Goal: Task Accomplishment & Management: Use online tool/utility

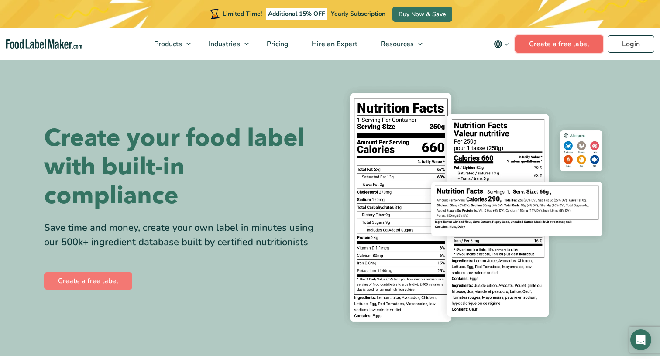
click at [549, 41] on link "Create a free label" at bounding box center [559, 43] width 88 height 17
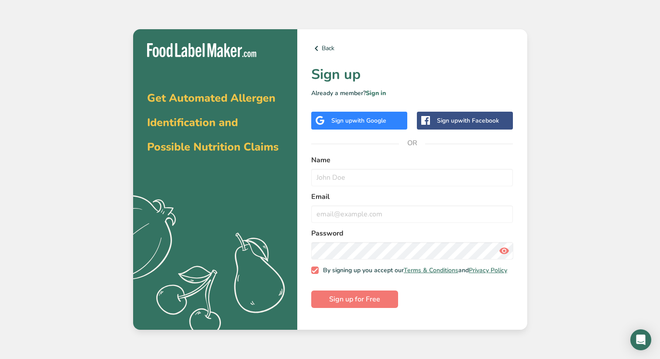
click at [334, 127] on div "Sign up with Google" at bounding box center [359, 121] width 96 height 18
click at [381, 118] on span "with Google" at bounding box center [369, 121] width 34 height 8
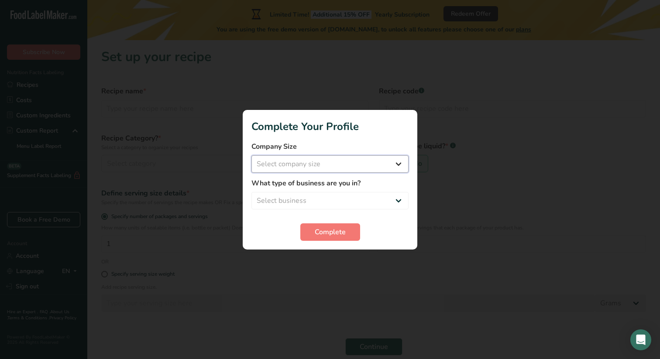
click at [311, 167] on select "Select company size Fewer than 10 Employees 10 to 50 Employees 51 to 500 Employ…" at bounding box center [329, 163] width 157 height 17
select select "1"
click at [307, 192] on select "Select business Packaged Food Manufacturer Restaurant & Cafe Bakery Meal Plans …" at bounding box center [329, 200] width 157 height 17
select select "2"
click at [313, 229] on button "Complete" at bounding box center [330, 231] width 60 height 17
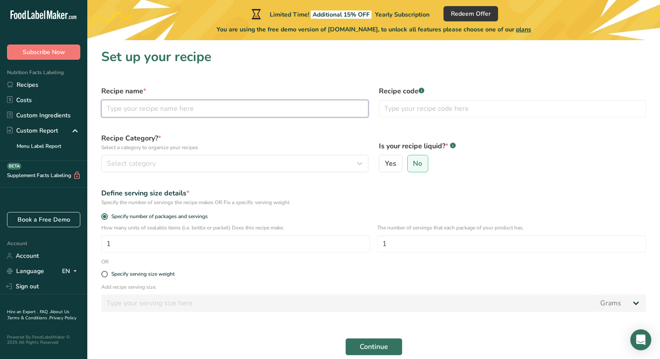
click at [323, 113] on input "text" at bounding box center [234, 108] width 267 height 17
type input "Green Juice"
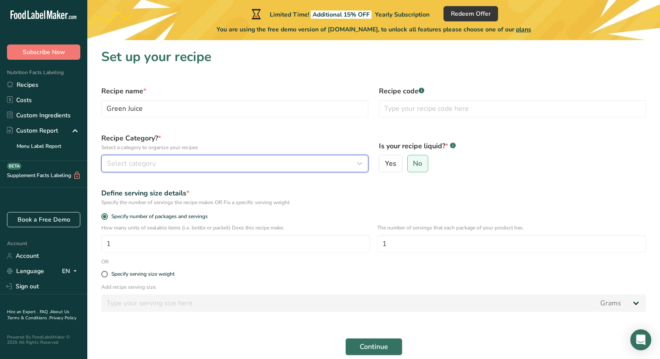
click at [338, 167] on div "Select category" at bounding box center [232, 163] width 251 height 10
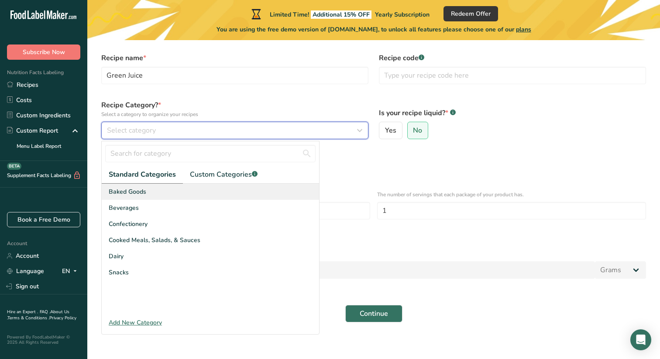
scroll to position [38, 0]
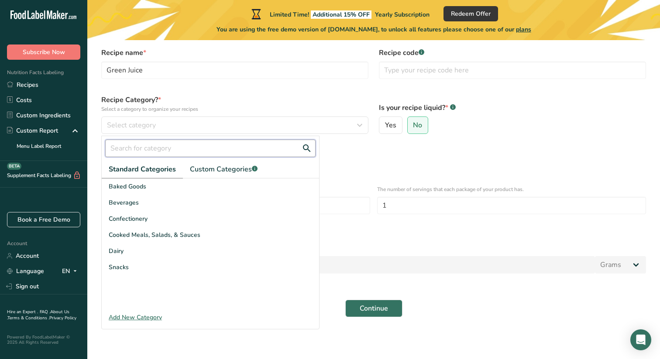
click at [203, 147] on input "text" at bounding box center [210, 148] width 210 height 17
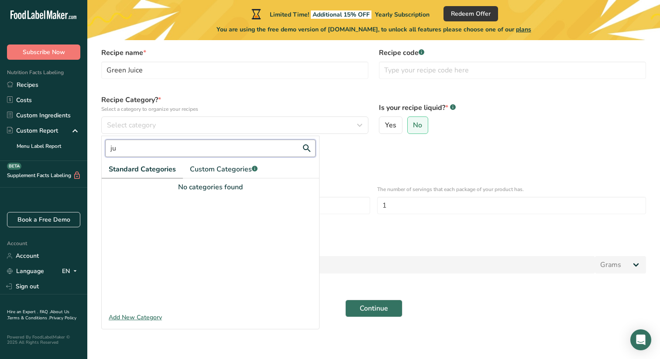
type input "j"
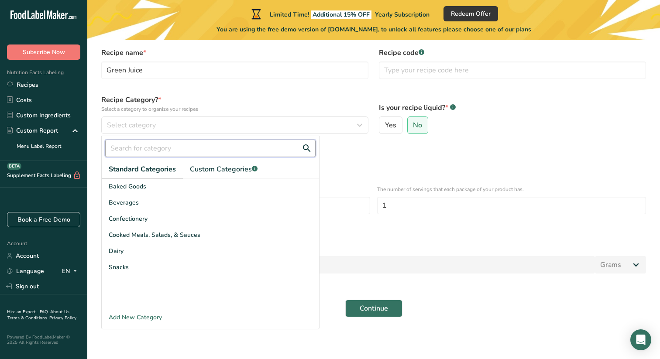
type input "J"
click at [127, 204] on span "Beverages" at bounding box center [124, 202] width 30 height 9
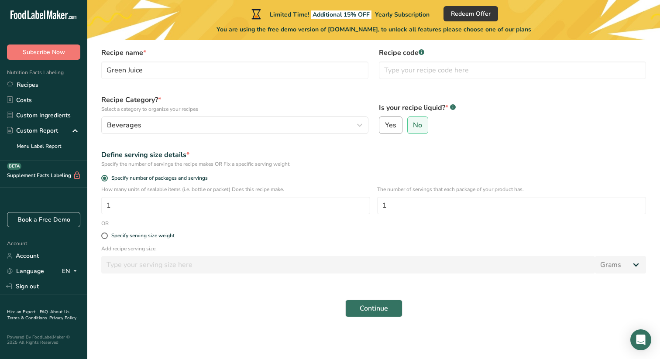
click at [394, 130] on label "Yes" at bounding box center [391, 125] width 24 height 17
click at [385, 128] on input "Yes" at bounding box center [382, 126] width 6 height 6
radio input "true"
radio input "false"
select select "22"
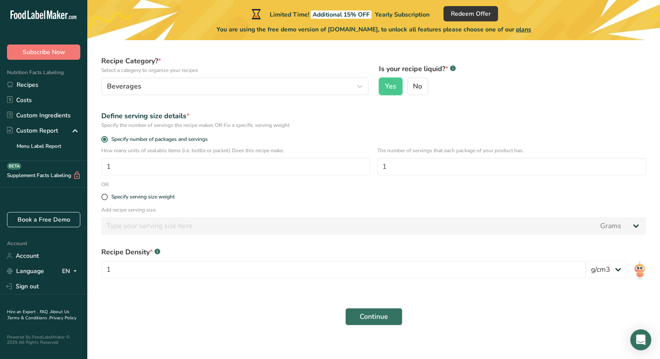
scroll to position [79, 0]
click at [260, 261] on input "1" at bounding box center [343, 268] width 484 height 17
click at [344, 240] on form "Recipe name * Green Juice Recipe code .a-a{fill:#347362;}.b-a{fill:#fff;} Recip…" at bounding box center [373, 165] width 555 height 327
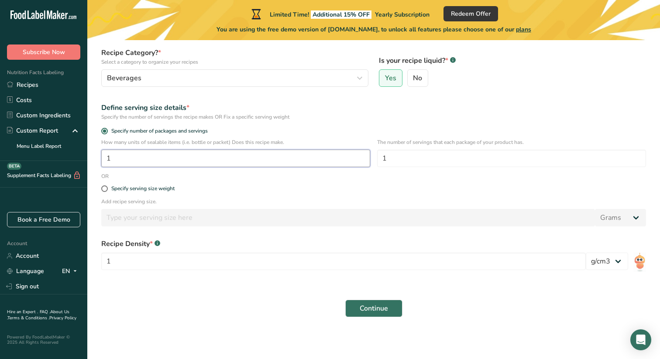
click at [279, 161] on input "1" at bounding box center [235, 158] width 269 height 17
type input "10"
click at [433, 156] on input "1" at bounding box center [511, 158] width 269 height 17
click at [141, 188] on div "Specify serving size weight" at bounding box center [142, 188] width 63 height 7
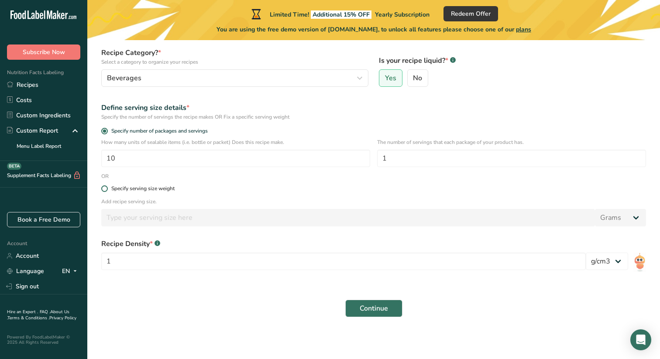
click at [107, 188] on input "Specify serving size weight" at bounding box center [104, 189] width 6 height 6
radio input "true"
radio input "false"
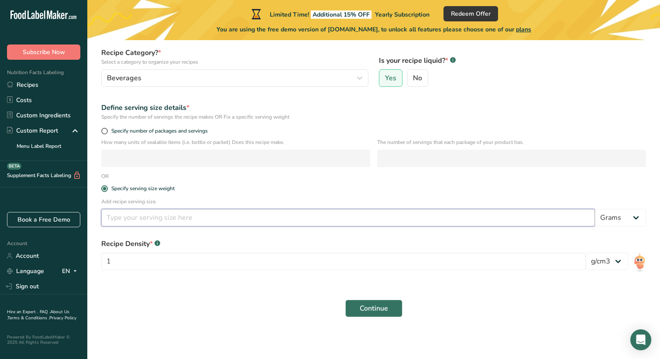
click at [152, 216] on input "number" at bounding box center [348, 217] width 494 height 17
click at [165, 130] on span "Specify number of packages and servings" at bounding box center [158, 131] width 100 height 7
click at [107, 130] on input "Specify number of packages and servings" at bounding box center [104, 131] width 6 height 6
radio input "true"
radio input "false"
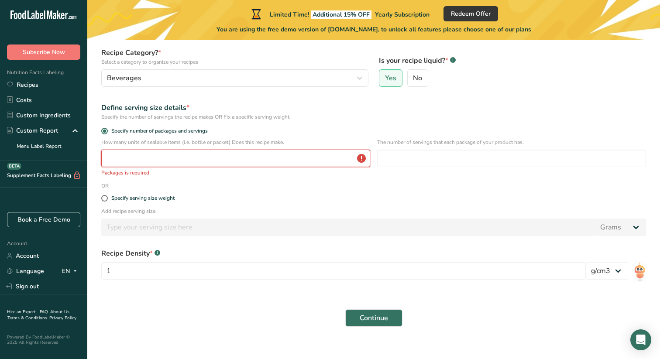
click at [230, 161] on input "number" at bounding box center [235, 158] width 269 height 17
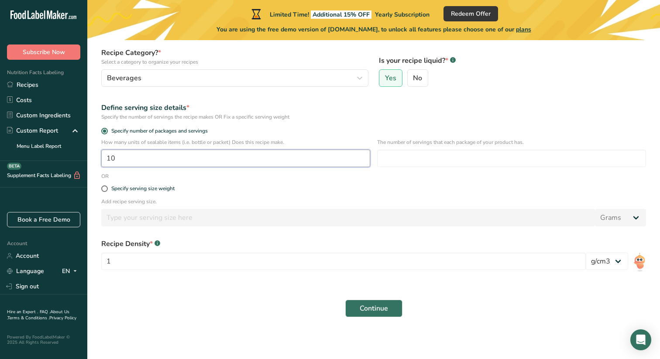
type input "10"
type input "2"
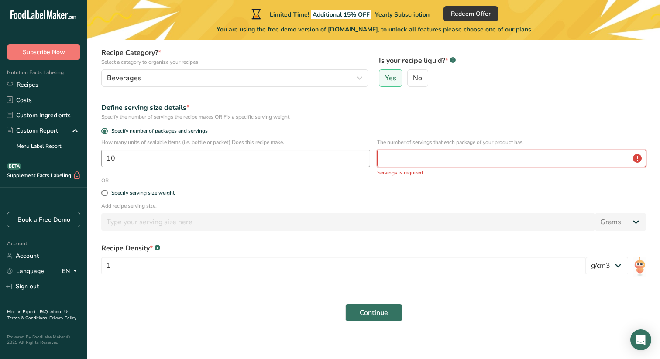
type input "2"
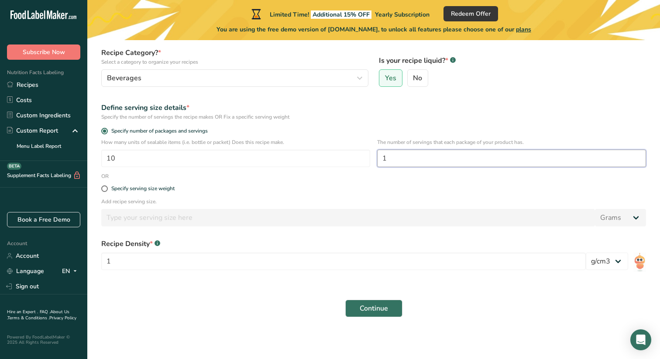
type input "1"
click at [398, 273] on div "Recipe Density * .a-a{fill:#347362;}.b-a{fill:#fff;} 1" at bounding box center [343, 257] width 484 height 37
click at [399, 266] on input "1" at bounding box center [343, 261] width 484 height 17
click at [377, 303] on span "Continue" at bounding box center [374, 308] width 28 height 10
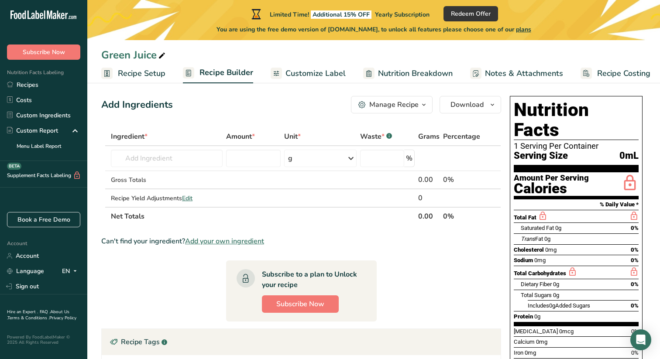
scroll to position [3, 0]
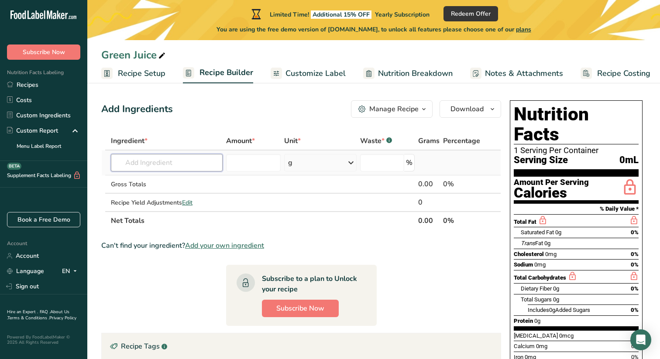
click at [178, 156] on input "text" at bounding box center [167, 162] width 112 height 17
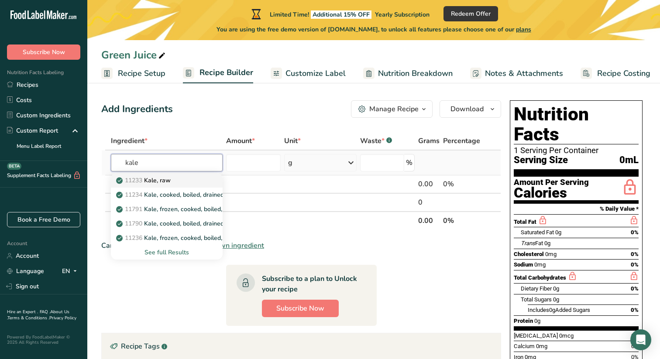
type input "kale"
click at [187, 181] on div "11233 Kale, raw" at bounding box center [160, 180] width 84 height 9
type input "Kale, raw"
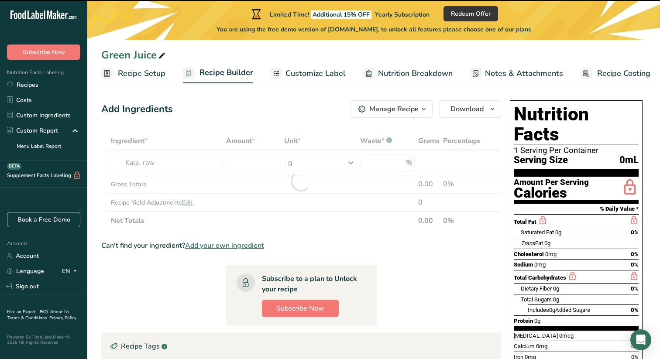
type input "0"
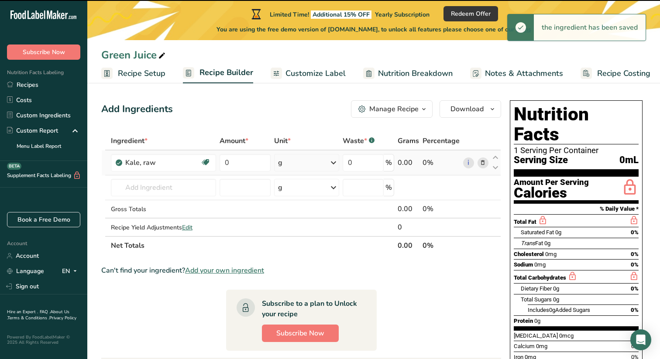
click at [315, 168] on div "g" at bounding box center [306, 162] width 65 height 17
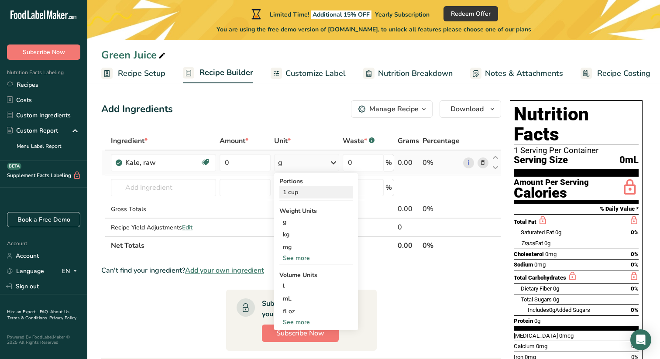
click at [313, 188] on div "1 cup" at bounding box center [315, 192] width 73 height 13
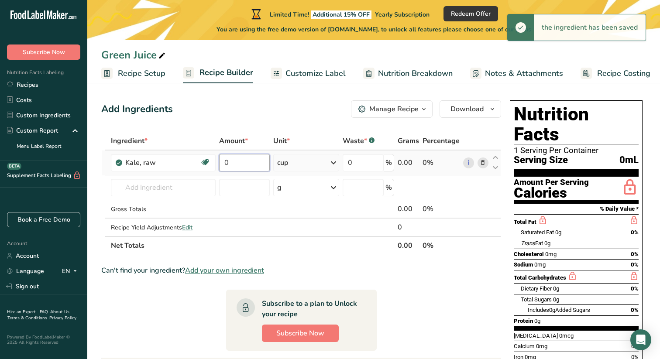
click at [254, 165] on input "0" at bounding box center [244, 162] width 51 height 17
type input "10"
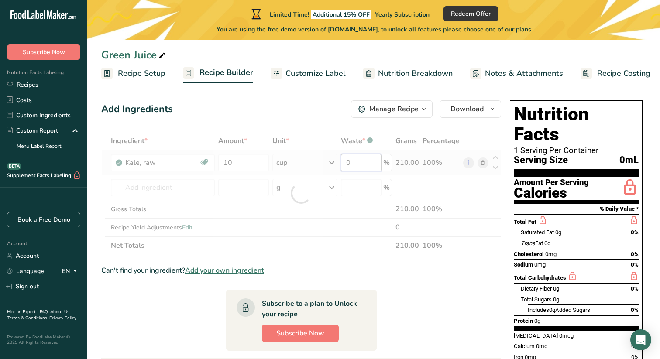
click at [362, 167] on div "Ingredient * Amount * Unit * Waste * .a-a{fill:#347362;}.b-a{fill:#fff;} Grams …" at bounding box center [301, 193] width 400 height 123
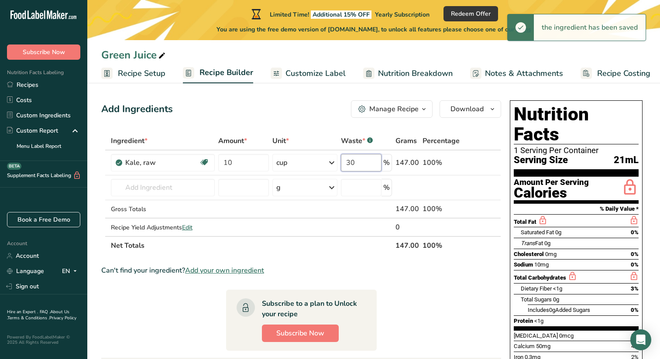
type input "30"
click at [292, 114] on div "Add Ingredients Manage Recipe Delete Recipe Duplicate Recipe Scale Recipe Save …" at bounding box center [301, 108] width 400 height 17
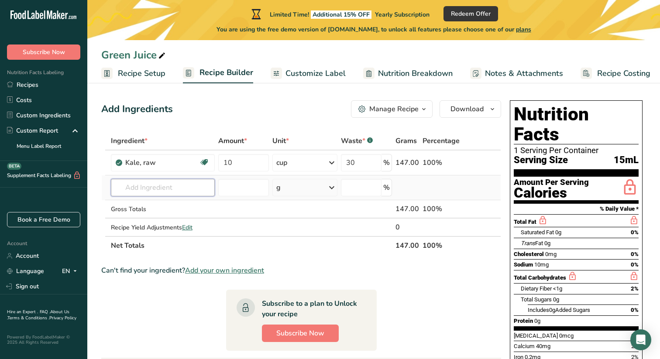
click at [175, 183] on input "text" at bounding box center [163, 187] width 104 height 17
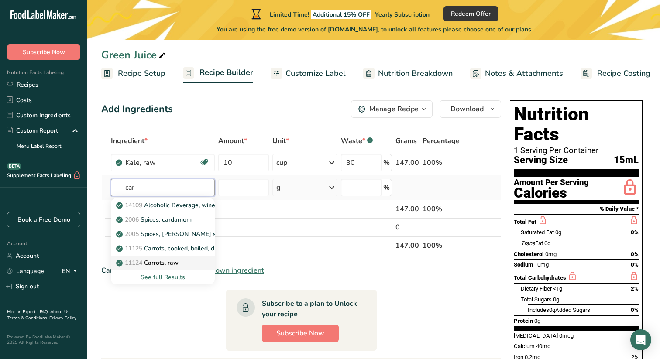
type input "car"
click at [183, 262] on div "11124 Carrots, raw" at bounding box center [156, 262] width 76 height 9
type input "Carrots, raw"
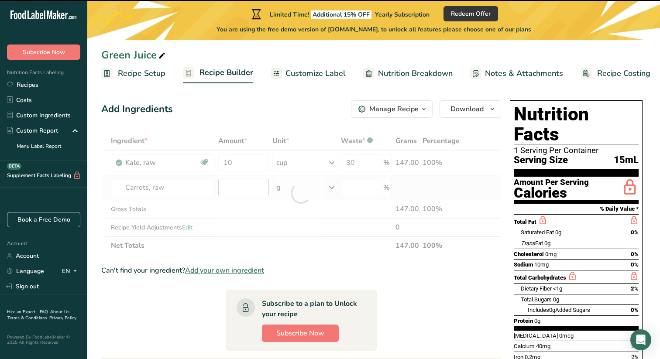
type input "0"
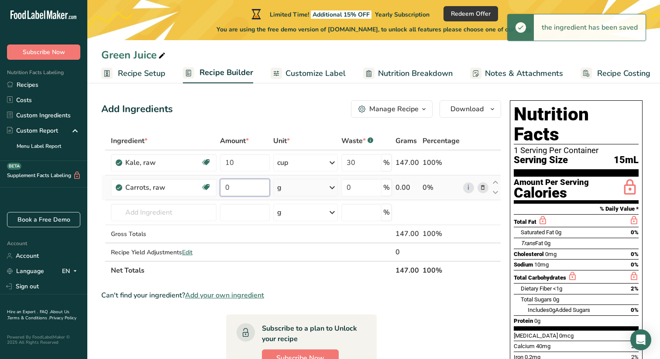
click at [244, 188] on input "0" at bounding box center [245, 187] width 50 height 17
click at [296, 192] on div "Ingredient * Amount * Unit * Waste * .a-a{fill:#347362;}.b-a{fill:#fff;} Grams …" at bounding box center [301, 206] width 400 height 148
click at [297, 188] on div "g" at bounding box center [305, 187] width 65 height 17
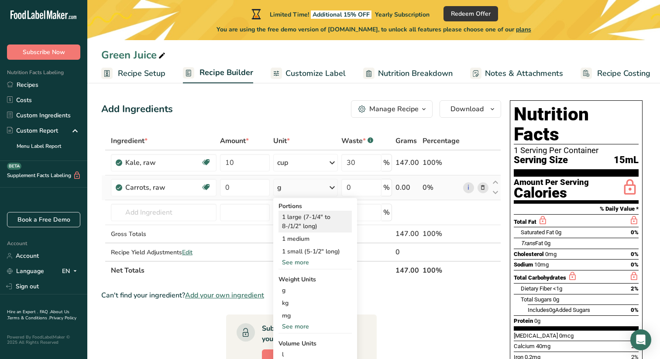
click at [315, 226] on div "1 large (7-1/4" to 8-/1/2" long)" at bounding box center [314, 222] width 73 height 22
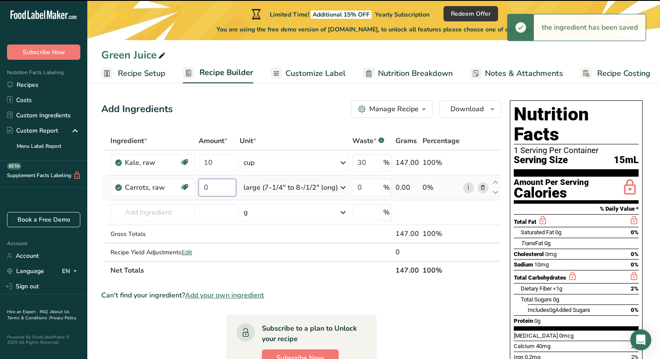
click at [218, 186] on input "0" at bounding box center [218, 187] width 38 height 17
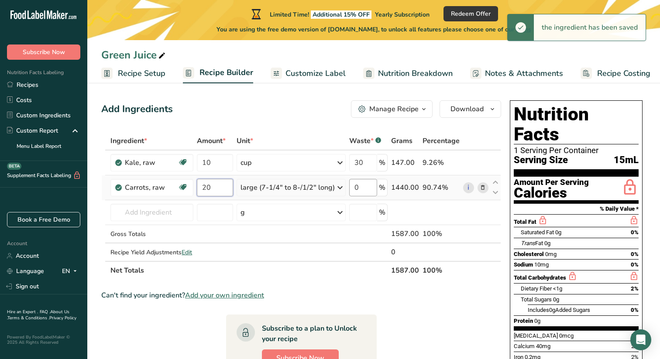
type input "20"
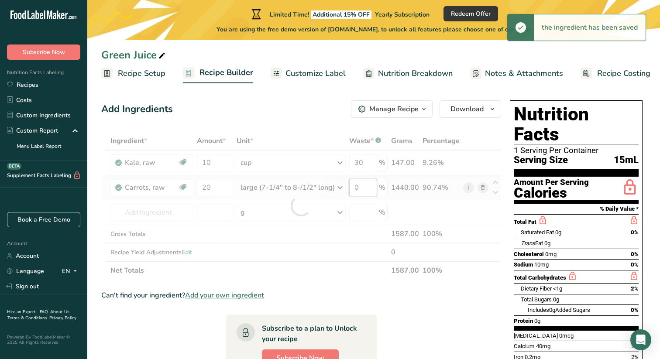
click at [366, 186] on div "Ingredient * Amount * Unit * Waste * .a-a{fill:#347362;}.b-a{fill:#fff;} Grams …" at bounding box center [301, 206] width 400 height 148
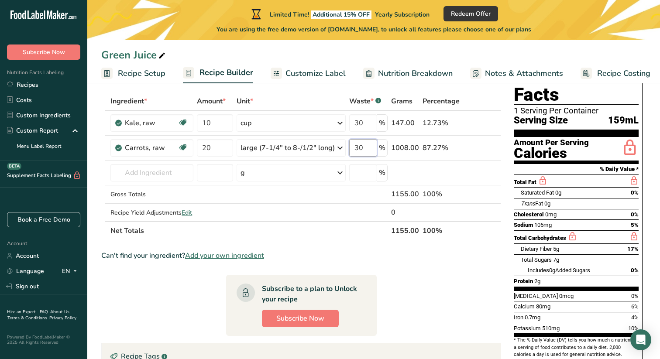
scroll to position [59, 0]
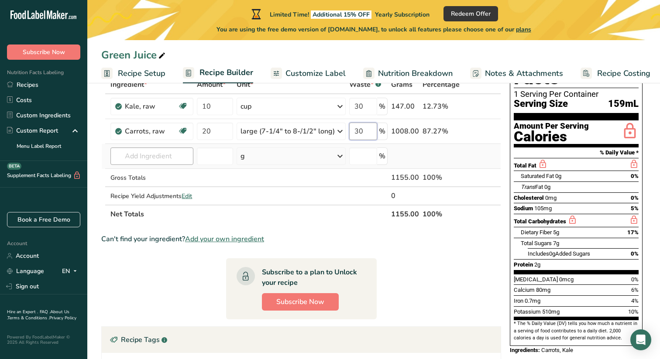
type input "30"
click at [172, 162] on div "Ingredient * Amount * Unit * Waste * .a-a{fill:#347362;}.b-a{fill:#fff;} Grams …" at bounding box center [301, 150] width 400 height 148
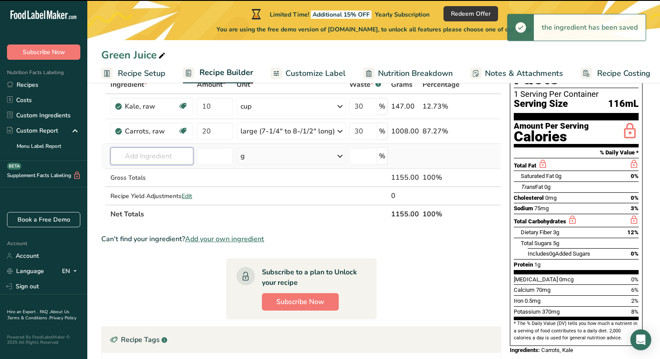
click at [158, 159] on input "text" at bounding box center [151, 156] width 82 height 17
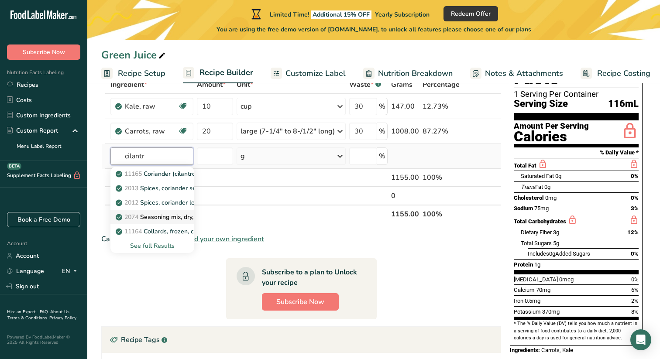
type input "cilantro"
click at [164, 155] on input "cilantro" at bounding box center [151, 156] width 82 height 17
type input "s"
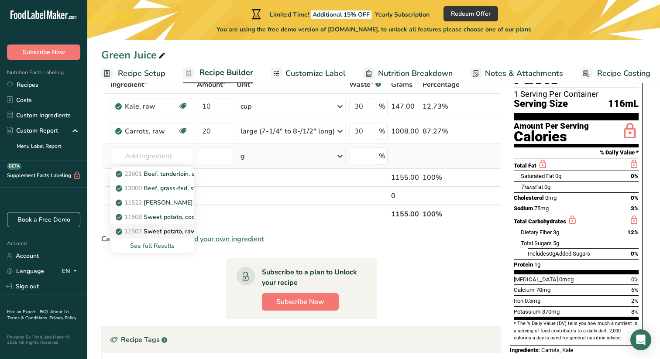
click at [170, 233] on p "11507 Sweet potato, raw, unprepared (Includes foods for USDA's Food Distributio…" at bounding box center [251, 231] width 269 height 9
type input "Sweet potato, raw, unprepared (Includes foods for USDA's Food Distribution Prog…"
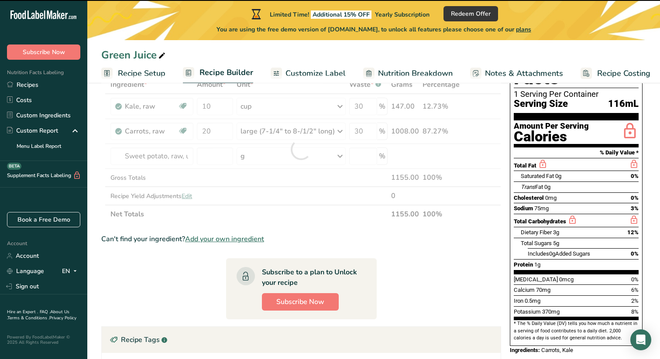
type input "0"
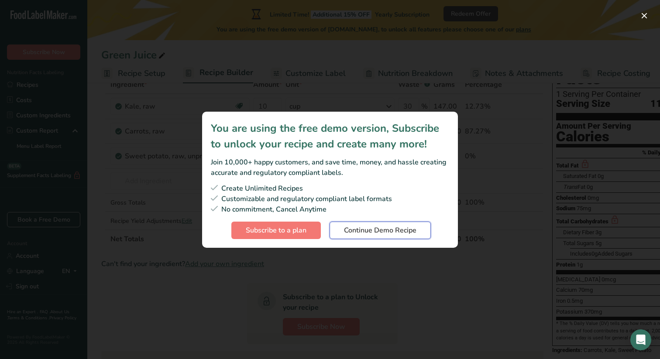
click at [338, 227] on button "Continue Demo Recipe" at bounding box center [380, 230] width 101 height 17
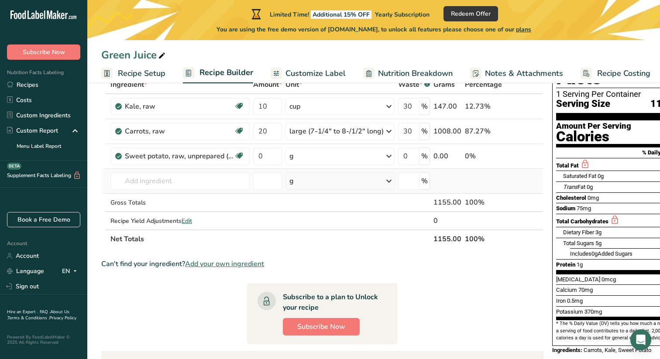
click at [322, 170] on td "g Weight Units g kg mg See more Volume Units l mL fl oz See more" at bounding box center [340, 181] width 113 height 25
click at [315, 154] on div "g" at bounding box center [339, 156] width 109 height 17
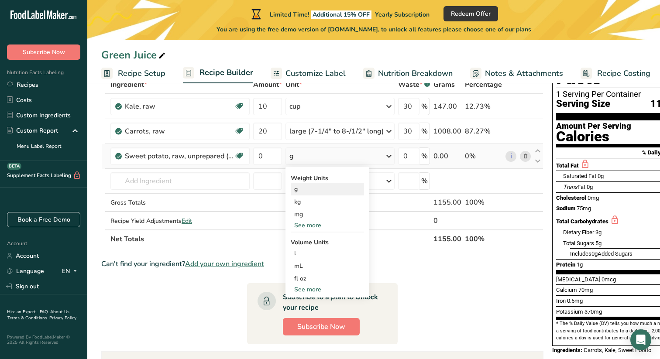
click at [313, 187] on div "g" at bounding box center [327, 189] width 73 height 13
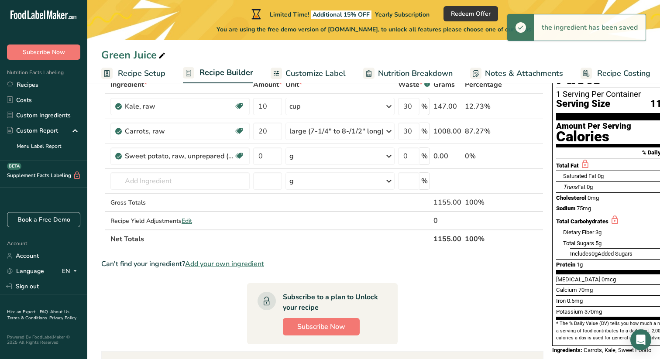
click at [308, 160] on div "g" at bounding box center [339, 156] width 109 height 17
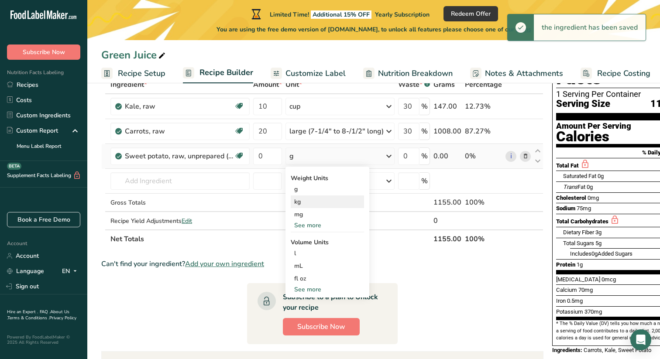
click at [306, 203] on div "kg" at bounding box center [327, 202] width 73 height 13
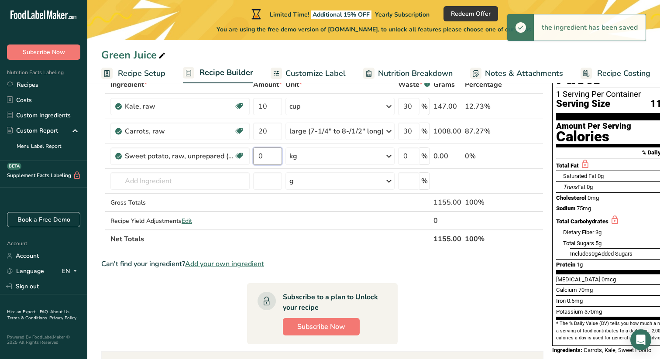
click at [273, 158] on input "0" at bounding box center [267, 156] width 29 height 17
type input "1"
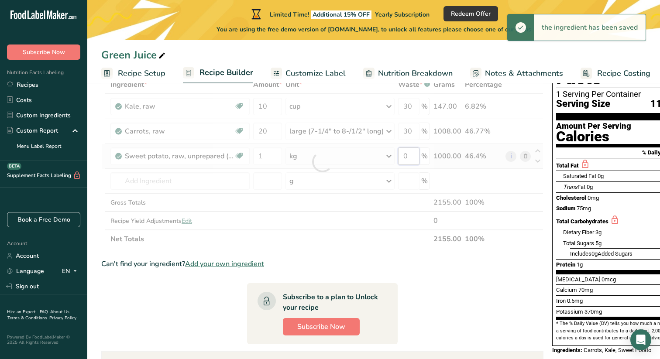
click at [410, 158] on div "Ingredient * Amount * Unit * Waste * .a-a{fill:#347362;}.b-a{fill:#fff;} Grams …" at bounding box center [322, 162] width 442 height 173
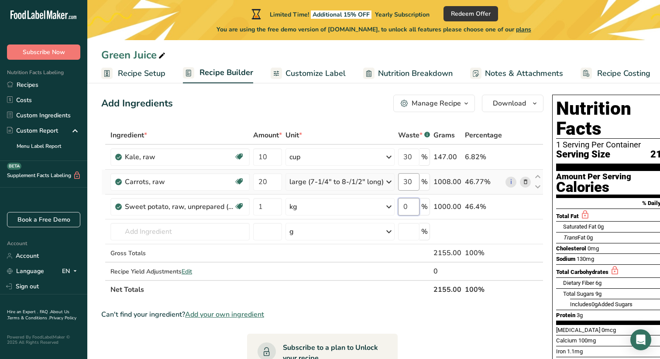
scroll to position [0, 0]
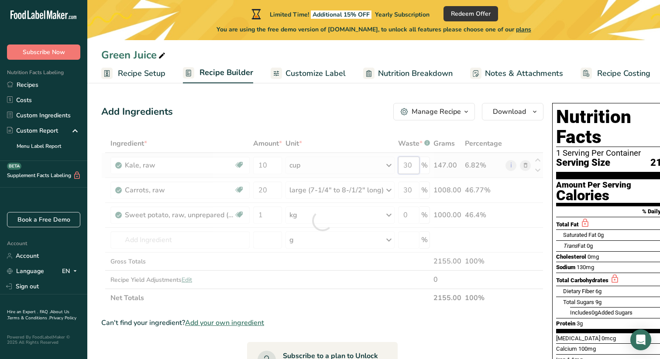
click at [412, 164] on div "Ingredient * Amount * Unit * Waste * .a-a{fill:#347362;}.b-a{fill:#fff;} Grams …" at bounding box center [322, 220] width 442 height 173
click at [412, 164] on div at bounding box center [322, 220] width 442 height 173
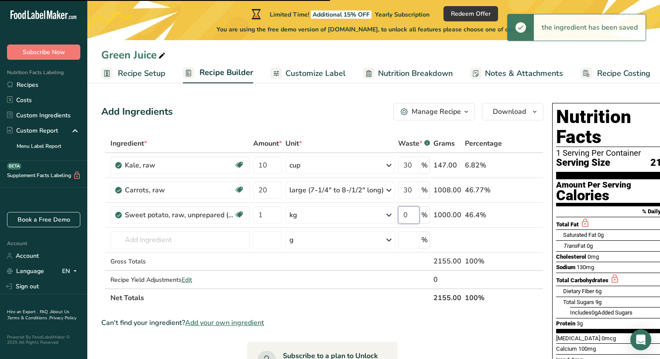
click at [409, 216] on input "0" at bounding box center [408, 214] width 21 height 17
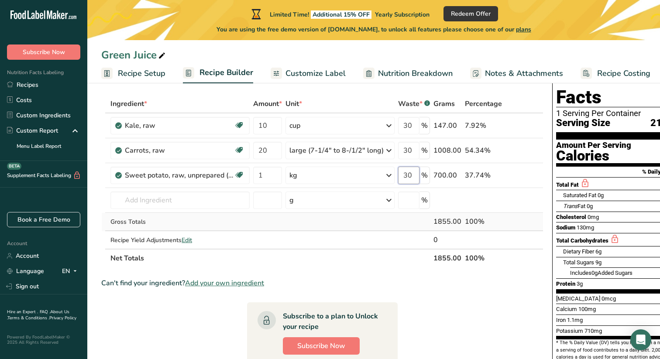
scroll to position [45, 0]
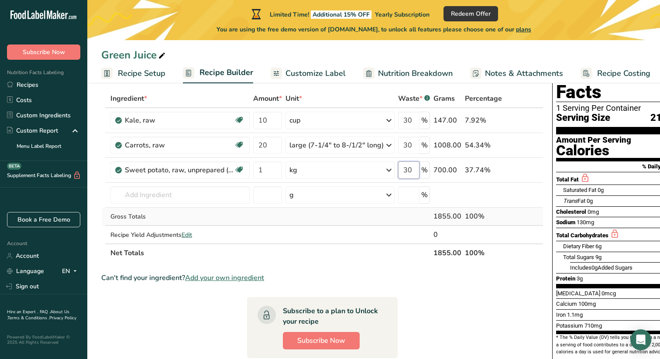
type input "30"
click at [355, 255] on div "Ingredient * Amount * Unit * Waste * .a-a{fill:#347362;}.b-a{fill:#fff;} Grams …" at bounding box center [322, 175] width 442 height 173
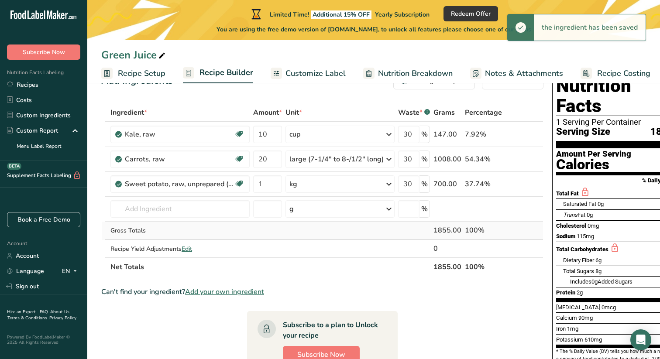
scroll to position [0, 0]
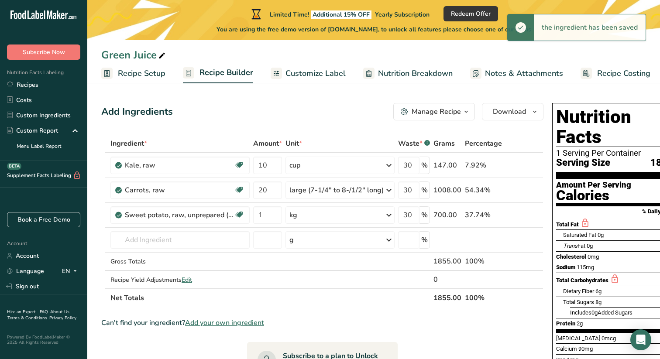
click at [315, 72] on span "Customize Label" at bounding box center [315, 74] width 60 height 12
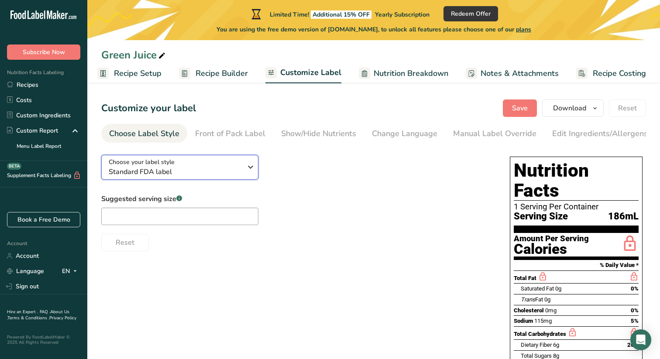
click at [246, 172] on icon "button" at bounding box center [250, 167] width 10 height 16
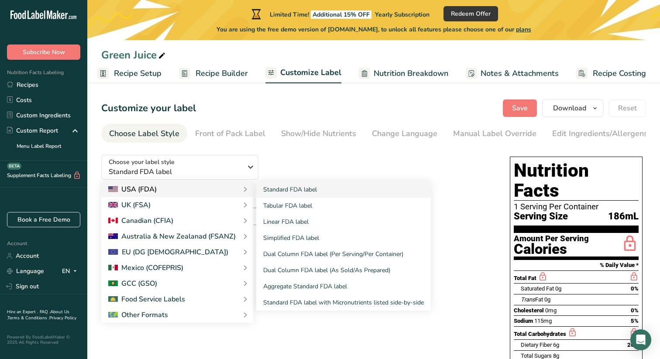
click at [228, 188] on div "USA (FDA)" at bounding box center [177, 189] width 138 height 10
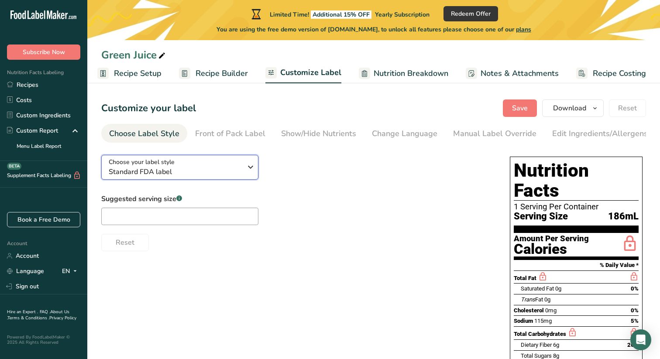
click at [233, 171] on span "Standard FDA label" at bounding box center [175, 172] width 133 height 10
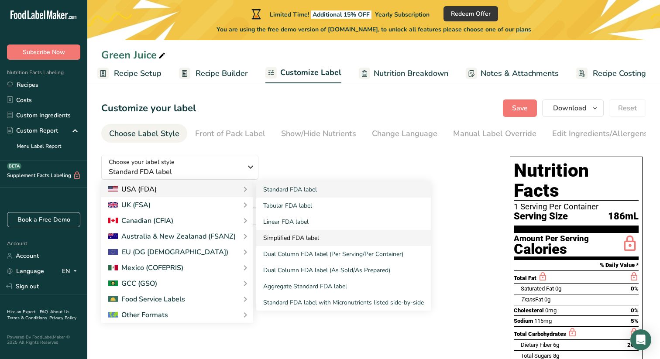
click at [280, 237] on link "Simplified FDA label" at bounding box center [343, 238] width 175 height 16
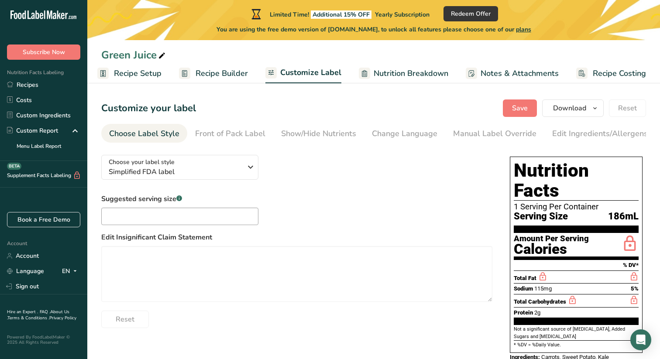
scroll to position [7, 0]
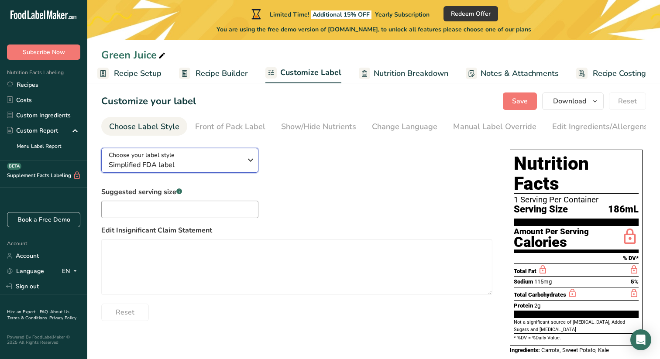
click at [241, 168] on span "Simplified FDA label" at bounding box center [175, 165] width 133 height 10
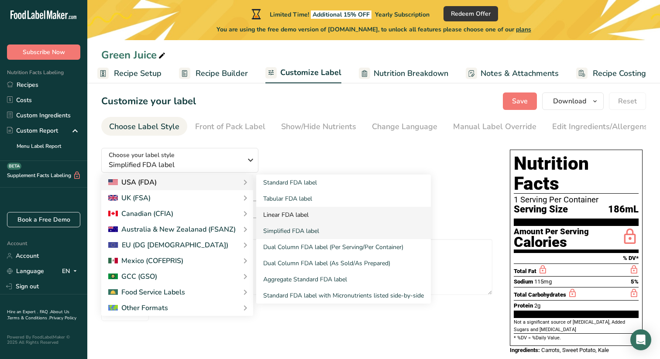
click at [285, 212] on link "Linear FDA label" at bounding box center [343, 215] width 175 height 16
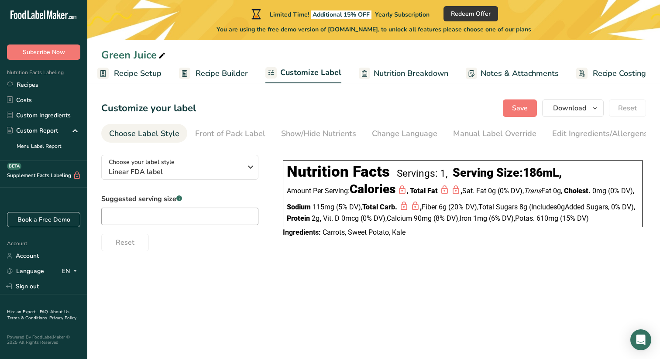
scroll to position [0, 0]
click at [244, 169] on div "Choose your label style Linear FDA label" at bounding box center [179, 168] width 140 height 20
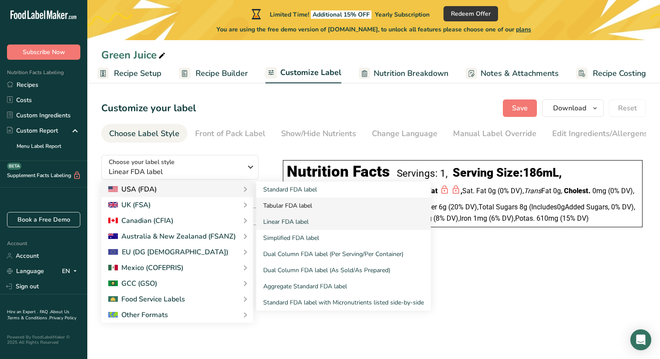
click at [277, 205] on link "Tabular FDA label" at bounding box center [343, 206] width 175 height 16
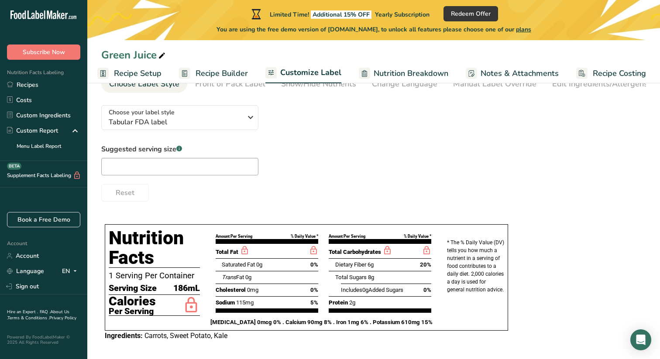
scroll to position [57, 0]
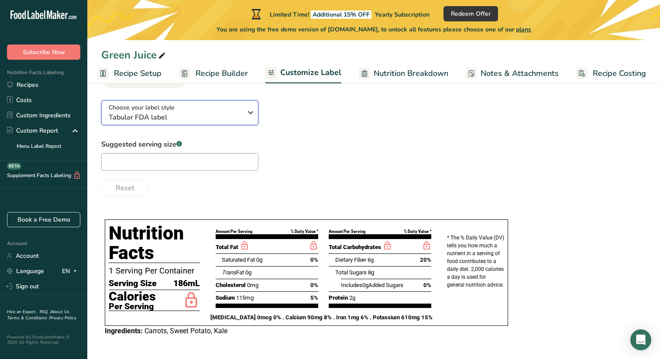
click at [230, 113] on span "Tabular FDA label" at bounding box center [175, 117] width 133 height 10
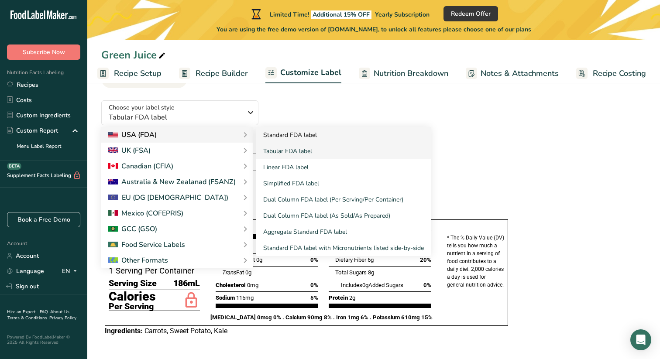
click at [288, 140] on link "Standard FDA label" at bounding box center [343, 135] width 175 height 16
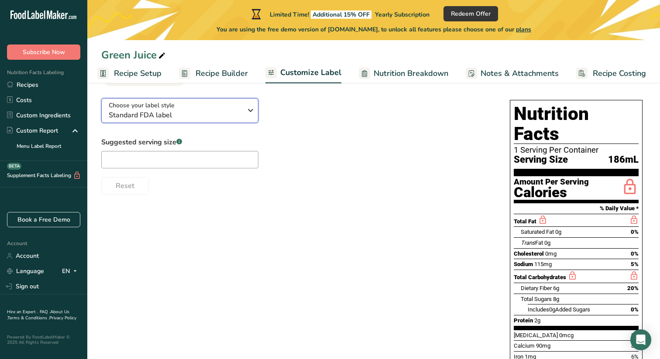
click at [241, 113] on span "Standard FDA label" at bounding box center [175, 115] width 133 height 10
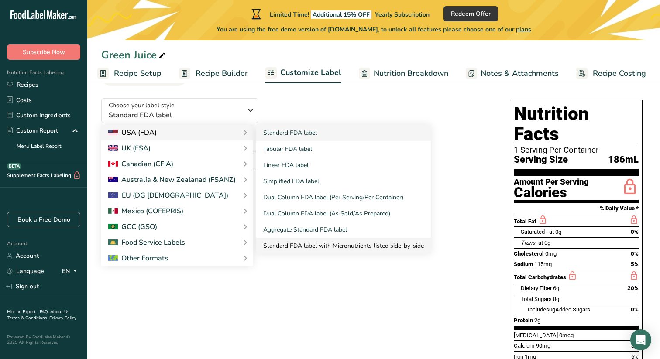
click at [302, 247] on link "Standard FDA label with Micronutrients listed side-by-side" at bounding box center [343, 246] width 175 height 16
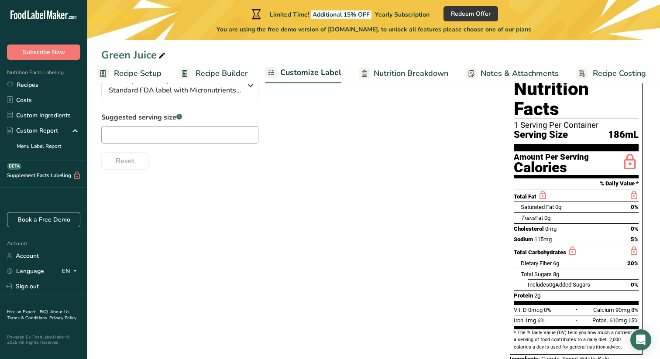
scroll to position [79, 0]
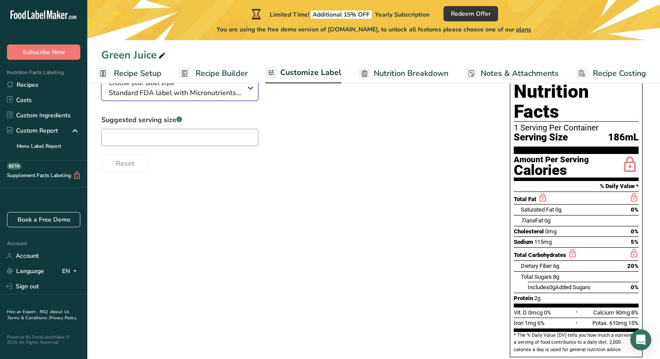
click at [222, 93] on span "Standard FDA label with Micronutrients listed side-by-side" at bounding box center [175, 93] width 133 height 10
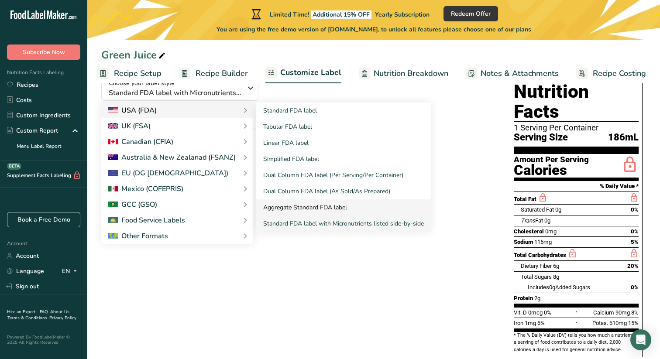
click at [310, 208] on link "Aggregate Standard FDA label" at bounding box center [343, 207] width 175 height 16
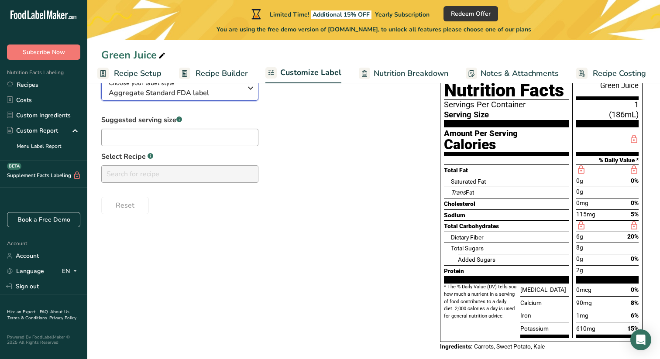
click at [241, 88] on span "Aggregate Standard FDA label" at bounding box center [175, 93] width 133 height 10
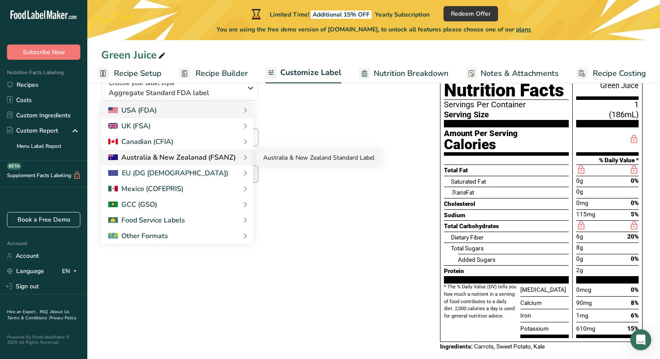
click at [269, 158] on link "Australia & New Zealand Standard Label" at bounding box center [318, 158] width 125 height 16
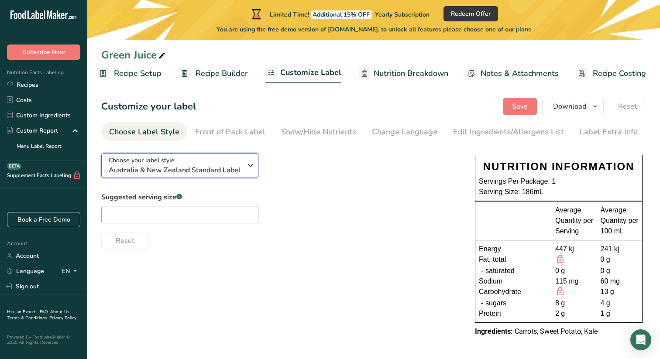
click at [237, 154] on button "Choose your label style Australia & New Zealand Standard Label" at bounding box center [179, 165] width 157 height 25
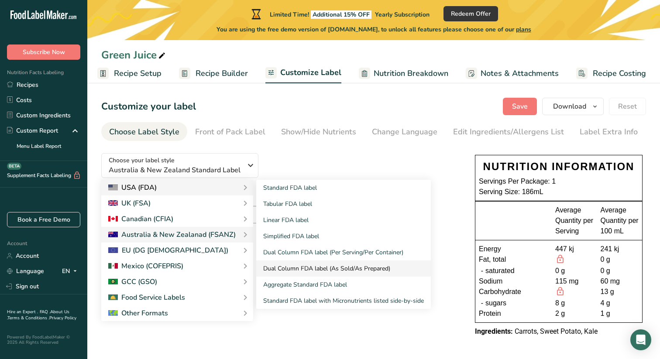
click at [295, 266] on link "Dual Column FDA label (As Sold/As Prepared)" at bounding box center [343, 269] width 175 height 16
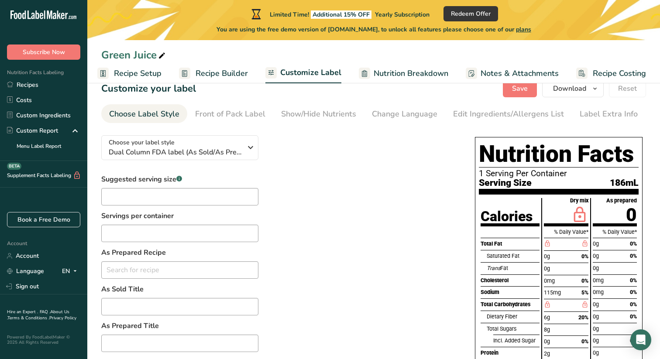
scroll to position [21, 0]
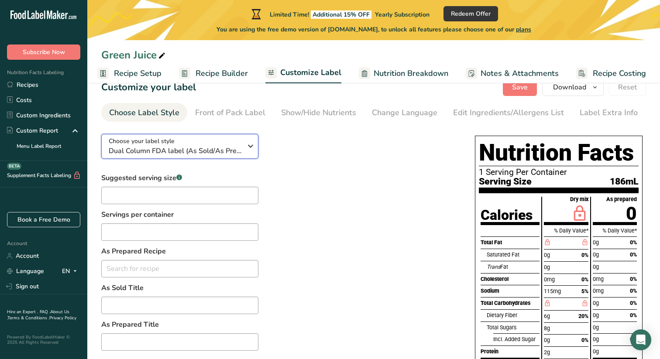
click at [219, 153] on span "Dual Column FDA label (As Sold/As Prepared)" at bounding box center [175, 151] width 133 height 10
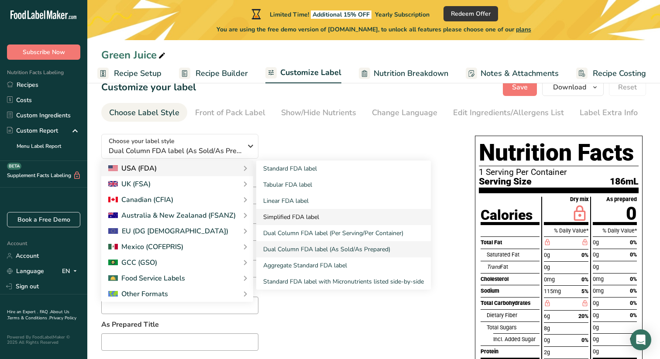
click at [295, 214] on link "Simplified FDA label" at bounding box center [343, 217] width 175 height 16
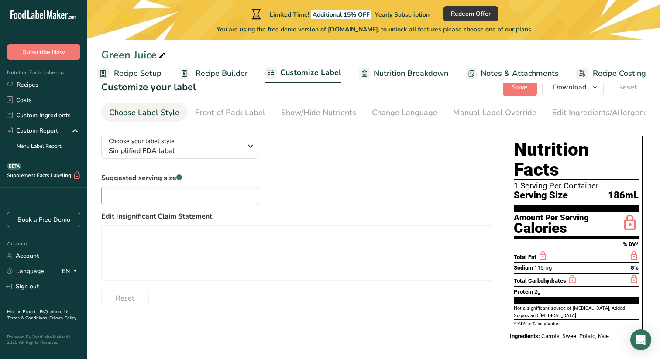
scroll to position [7, 0]
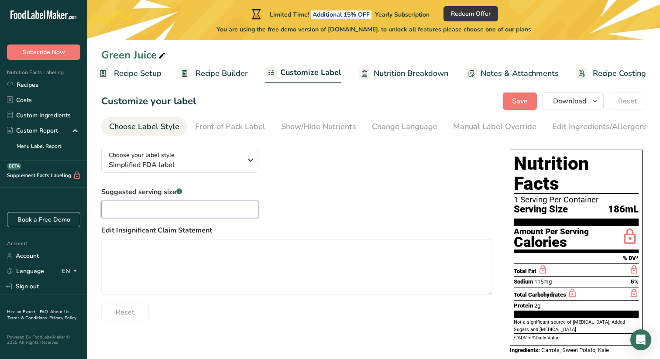
click at [216, 206] on input "text" at bounding box center [179, 209] width 157 height 17
type input "2"
click at [294, 198] on div "Suggested serving size .a-a{fill:#347362;}.b-a{fill:#fff;} 2 Edit Insignificant…" at bounding box center [296, 254] width 391 height 134
click at [234, 209] on input "2" at bounding box center [179, 209] width 157 height 17
type input "1"
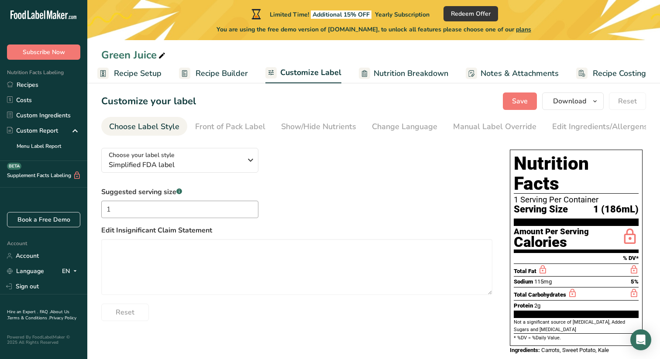
click at [312, 204] on div "Suggested serving size .a-a{fill:#347362;}.b-a{fill:#fff;} 1 Edit Insignificant…" at bounding box center [296, 254] width 391 height 134
click at [237, 121] on div "Front of Pack Label" at bounding box center [230, 127] width 70 height 12
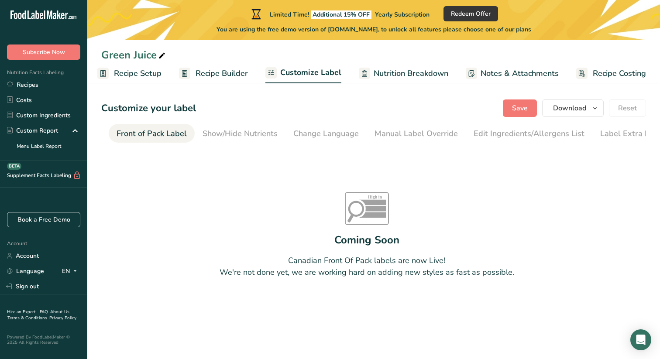
scroll to position [0, 85]
click at [248, 130] on div "Show/Hide Nutrients" at bounding box center [233, 134] width 75 height 12
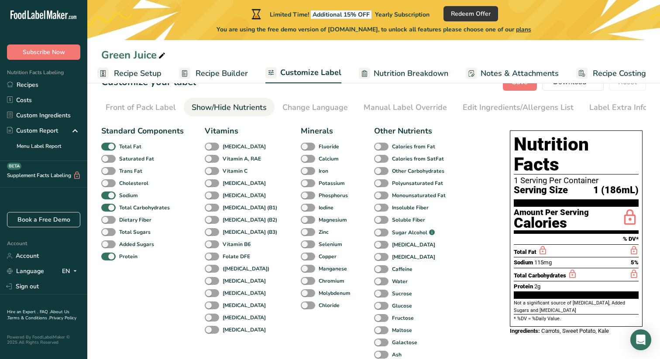
scroll to position [36, 0]
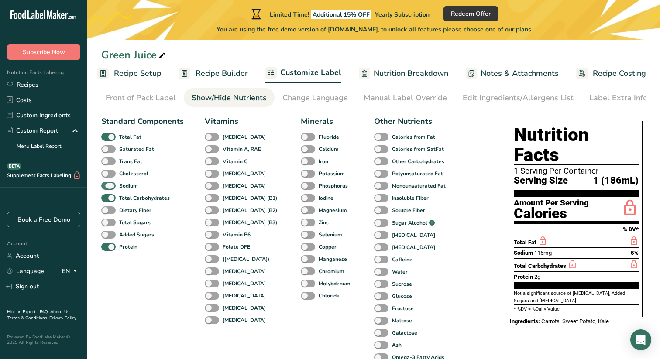
click at [110, 184] on span at bounding box center [108, 186] width 14 height 8
click at [107, 184] on input "Sodium" at bounding box center [104, 186] width 6 height 6
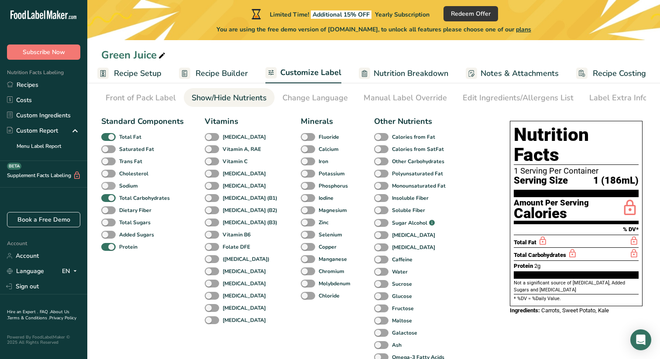
click at [110, 184] on span at bounding box center [108, 186] width 14 height 8
click at [107, 184] on input "Sodium" at bounding box center [104, 186] width 6 height 6
checkbox input "true"
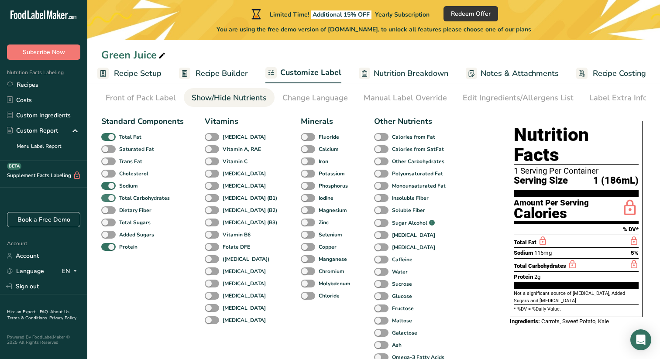
click at [110, 199] on span at bounding box center [108, 198] width 14 height 8
click at [107, 199] on input "Total Carbohydrates" at bounding box center [104, 198] width 6 height 6
checkbox input "false"
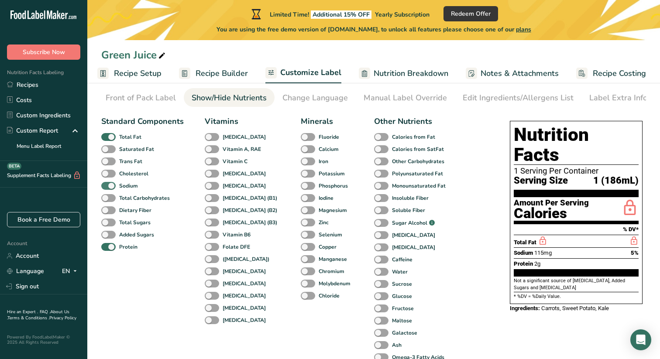
click at [109, 185] on span at bounding box center [108, 186] width 14 height 8
click at [107, 185] on input "Sodium" at bounding box center [104, 186] width 6 height 6
checkbox input "false"
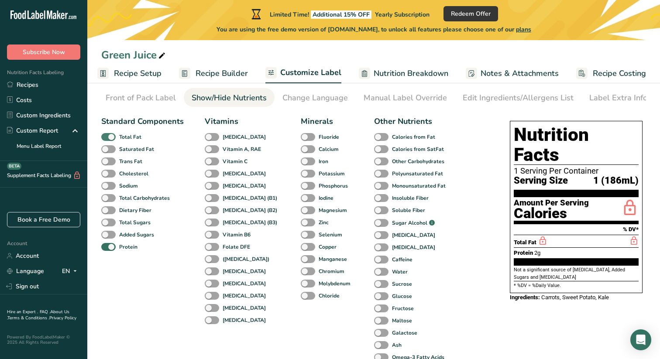
click at [110, 139] on span at bounding box center [108, 137] width 14 height 8
click at [107, 139] on input "Total Fat" at bounding box center [104, 137] width 6 height 6
checkbox input "false"
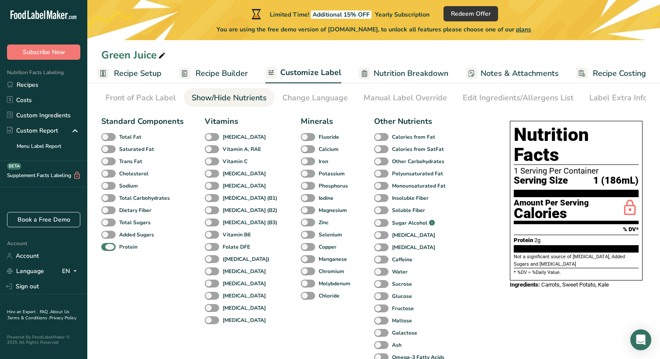
click at [112, 249] on span at bounding box center [108, 247] width 14 height 8
click at [107, 249] on input "Protein" at bounding box center [104, 247] width 6 height 6
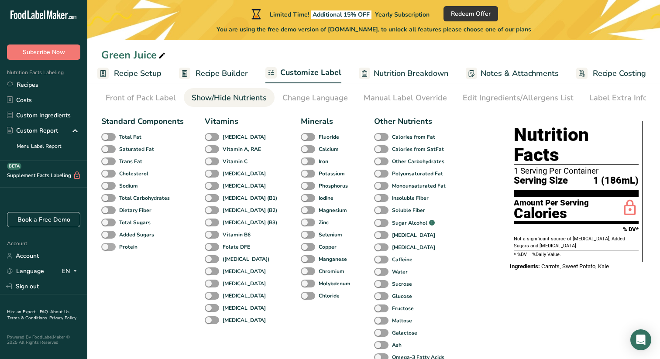
click at [112, 249] on span at bounding box center [108, 247] width 14 height 8
click at [107, 249] on input "Protein" at bounding box center [104, 247] width 6 height 6
checkbox input "true"
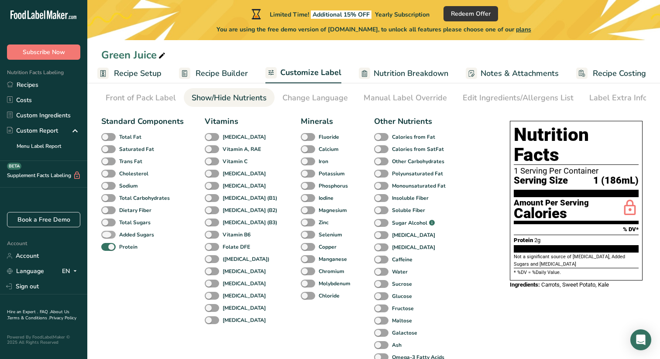
click at [110, 235] on span at bounding box center [108, 235] width 14 height 8
click at [107, 235] on input "Added Sugars" at bounding box center [104, 235] width 6 height 6
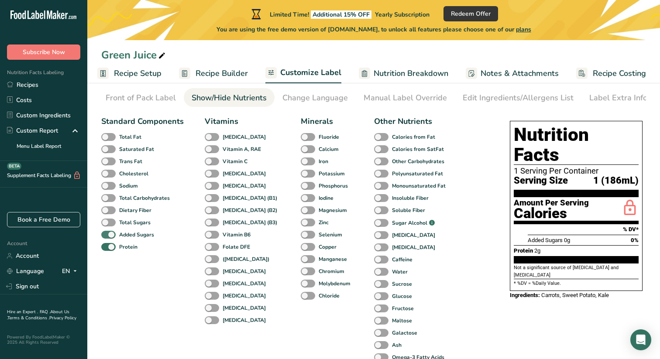
click at [110, 235] on span at bounding box center [108, 235] width 14 height 8
click at [107, 235] on input "Added Sugars" at bounding box center [104, 235] width 6 height 6
checkbox input "false"
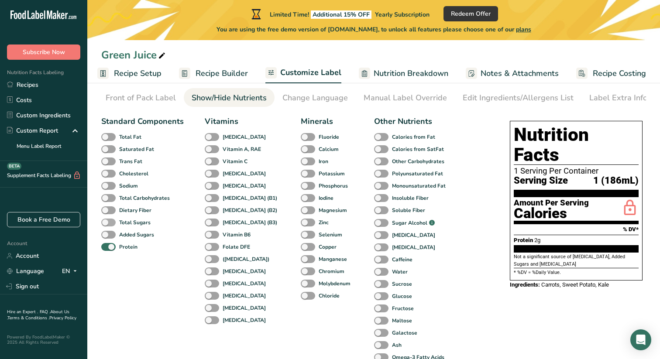
click at [110, 222] on span at bounding box center [108, 223] width 14 height 8
click at [107, 222] on input "Total Sugars" at bounding box center [104, 223] width 6 height 6
checkbox input "true"
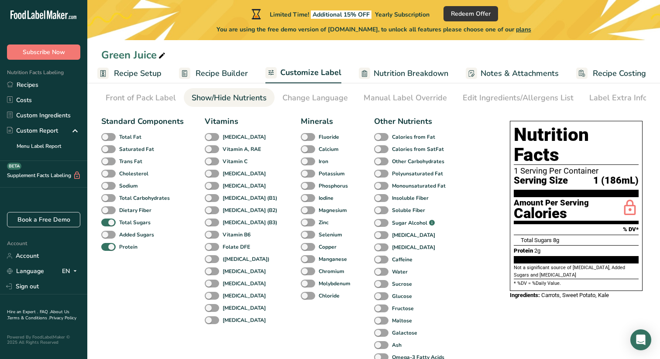
click at [107, 241] on div "Added Sugars" at bounding box center [111, 235] width 21 height 12
click at [105, 236] on span at bounding box center [108, 235] width 14 height 8
click at [105, 236] on input "Added Sugars" at bounding box center [104, 235] width 6 height 6
checkbox input "true"
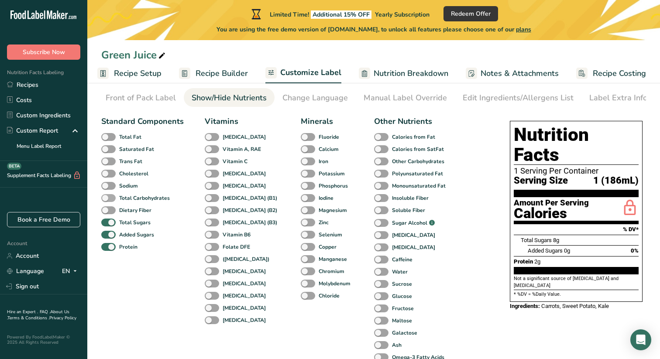
click at [107, 199] on span at bounding box center [108, 198] width 14 height 8
click at [107, 199] on input "Total Carbohydrates" at bounding box center [104, 198] width 6 height 6
checkbox input "true"
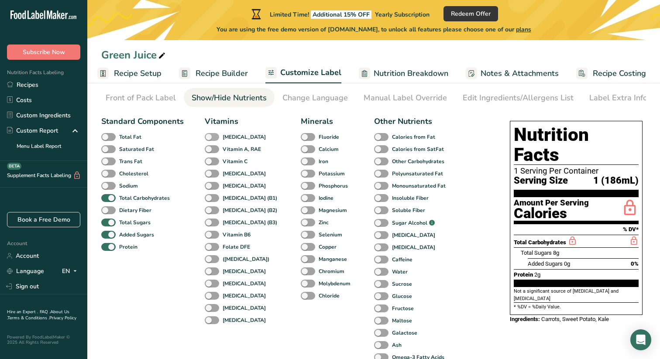
click at [209, 141] on span at bounding box center [212, 137] width 14 height 8
click at [209, 140] on input "Vitamin D" at bounding box center [208, 137] width 6 height 6
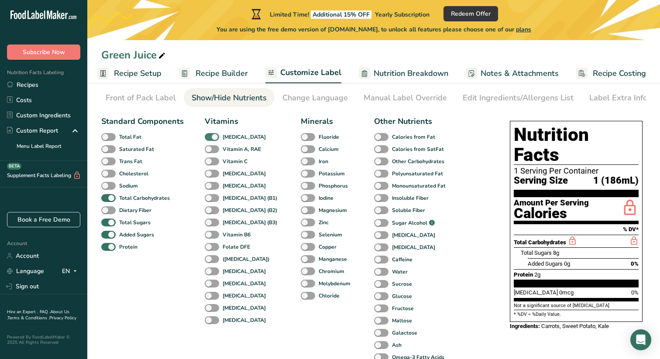
click at [209, 141] on span at bounding box center [212, 137] width 14 height 8
click at [209, 140] on input "Vitamin D" at bounding box center [208, 137] width 6 height 6
checkbox input "false"
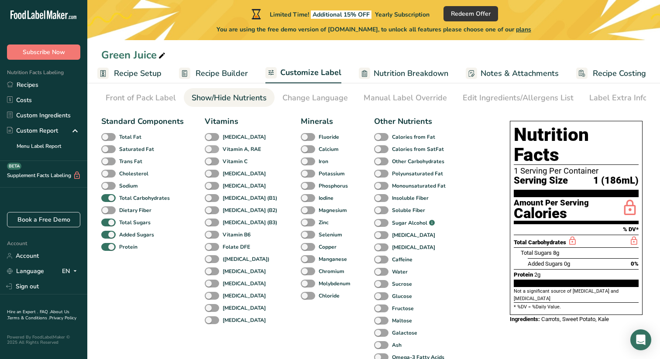
click at [209, 152] on span at bounding box center [212, 149] width 14 height 8
click at [209, 152] on input "Vitamin A, RAE" at bounding box center [208, 149] width 6 height 6
checkbox input "true"
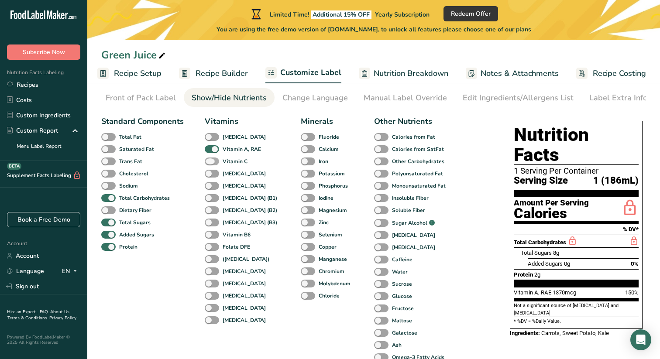
click at [210, 165] on span at bounding box center [212, 162] width 14 height 8
click at [210, 164] on input "Vitamin C" at bounding box center [208, 161] width 6 height 6
checkbox input "true"
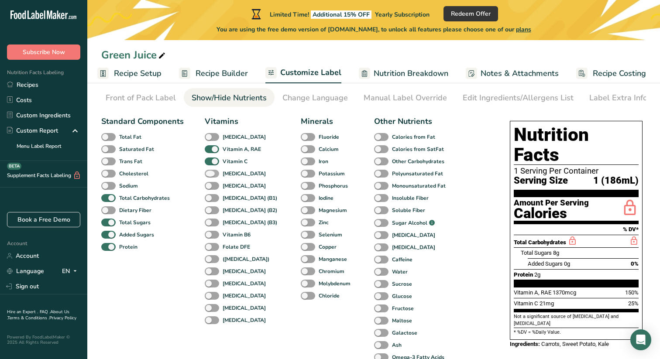
click at [210, 178] on span at bounding box center [212, 174] width 14 height 8
click at [210, 176] on input "Vitamin E" at bounding box center [208, 174] width 6 height 6
checkbox input "true"
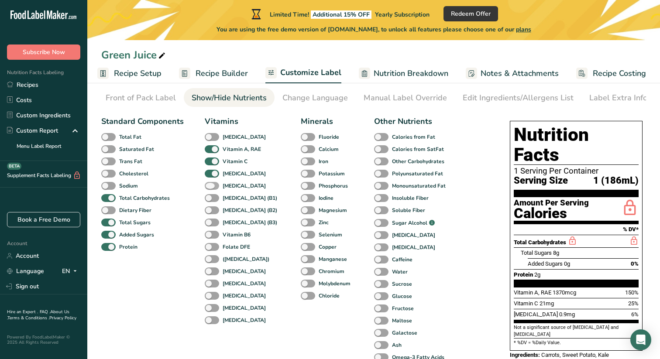
click at [210, 189] on span at bounding box center [212, 186] width 14 height 8
click at [210, 189] on input "Vitamin K" at bounding box center [208, 186] width 6 height 6
checkbox input "true"
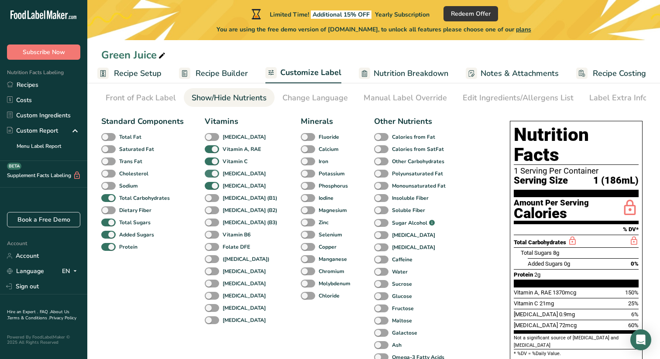
click at [213, 177] on span at bounding box center [212, 174] width 14 height 8
click at [210, 176] on input "Vitamin E" at bounding box center [208, 174] width 6 height 6
checkbox input "false"
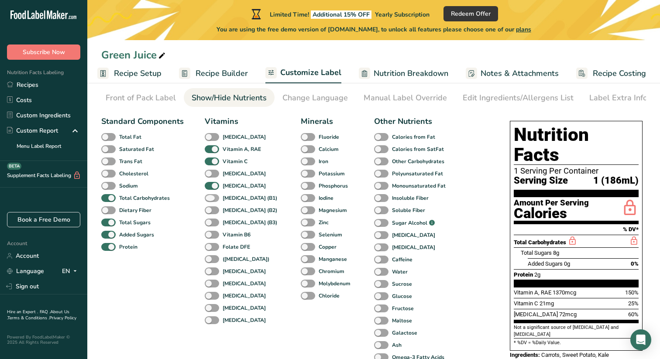
click at [212, 199] on span at bounding box center [212, 198] width 14 height 8
click at [210, 199] on input "Thiamin (B1)" at bounding box center [208, 198] width 6 height 6
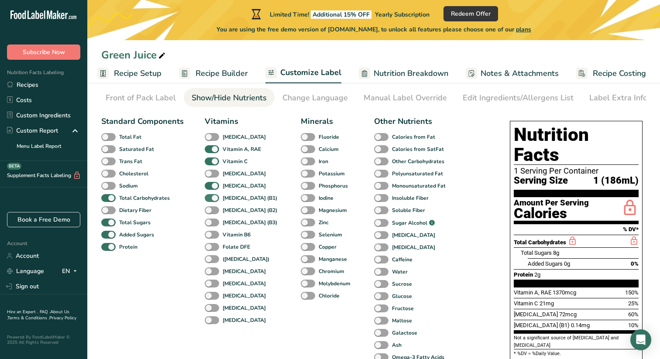
click at [211, 200] on span at bounding box center [212, 198] width 14 height 8
click at [210, 200] on input "Thiamin (B1)" at bounding box center [208, 198] width 6 height 6
checkbox input "false"
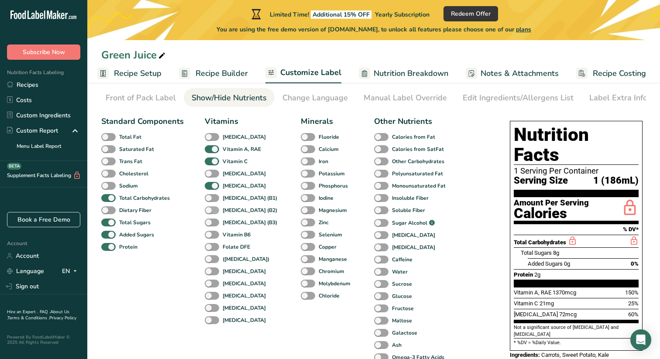
click at [211, 210] on span at bounding box center [212, 210] width 14 height 8
click at [210, 210] on input "Riboflavin (B2)" at bounding box center [208, 210] width 6 height 6
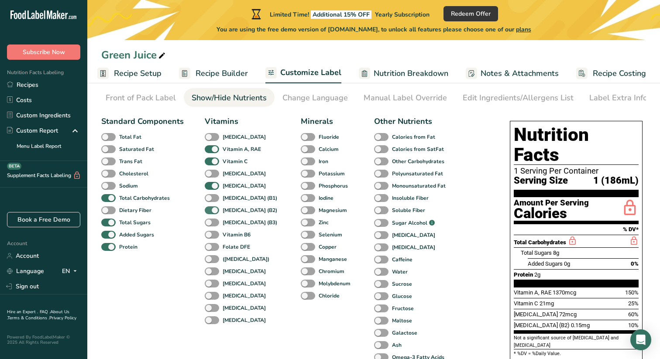
click at [213, 208] on span at bounding box center [212, 210] width 14 height 8
click at [210, 208] on input "Riboflavin (B2)" at bounding box center [208, 210] width 6 height 6
checkbox input "false"
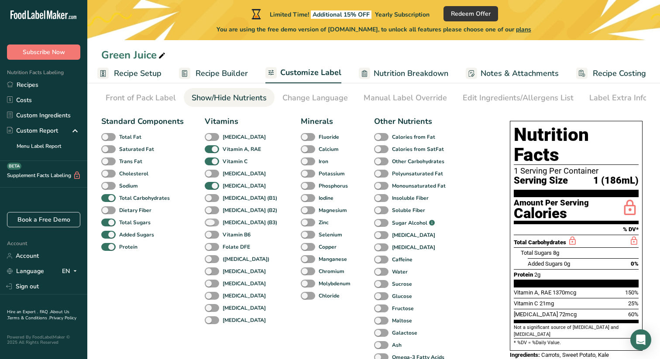
click at [213, 222] on span at bounding box center [212, 223] width 14 height 8
click at [210, 222] on input "Niacin (B3)" at bounding box center [208, 223] width 6 height 6
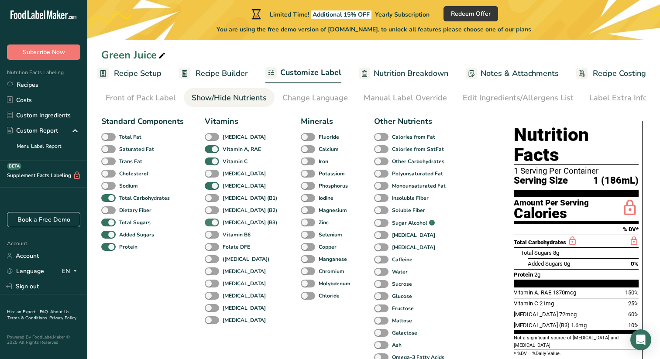
click at [213, 222] on span at bounding box center [212, 223] width 14 height 8
click at [210, 222] on input "Niacin (B3)" at bounding box center [208, 223] width 6 height 6
checkbox input "false"
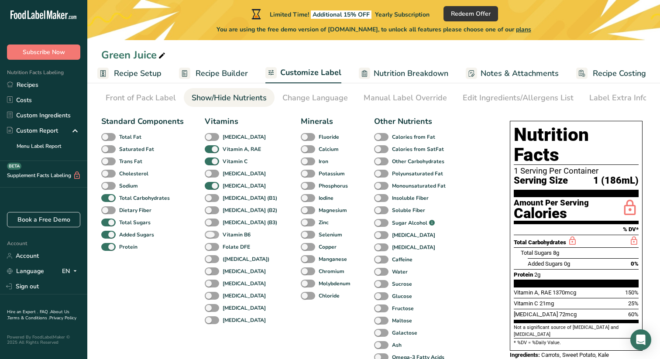
click at [213, 235] on span at bounding box center [212, 235] width 14 height 8
click at [210, 235] on input "Vitamin B6" at bounding box center [208, 235] width 6 height 6
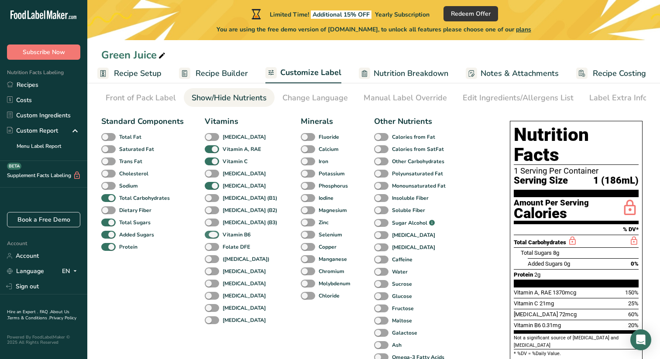
click at [213, 235] on span at bounding box center [212, 235] width 14 height 8
click at [210, 235] on input "Vitamin B6" at bounding box center [208, 235] width 6 height 6
checkbox input "false"
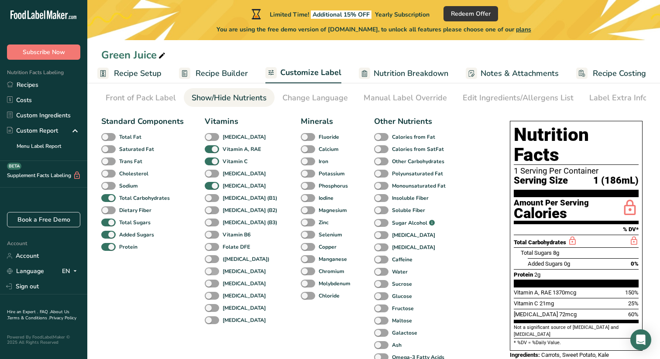
click at [209, 271] on span at bounding box center [212, 272] width 14 height 8
click at [209, 271] on input "Vitamin B12" at bounding box center [208, 271] width 6 height 6
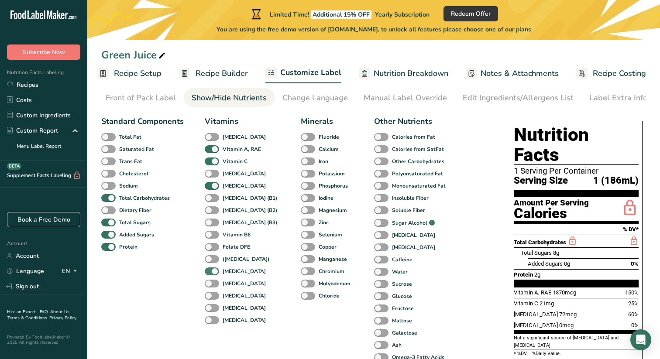
click at [209, 271] on span at bounding box center [212, 272] width 14 height 8
click at [209, 271] on input "Vitamin B12" at bounding box center [208, 271] width 6 height 6
checkbox input "false"
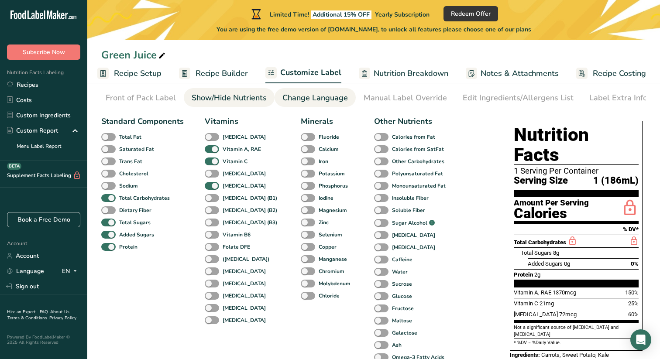
click at [315, 92] on div "Change Language" at bounding box center [314, 98] width 65 height 12
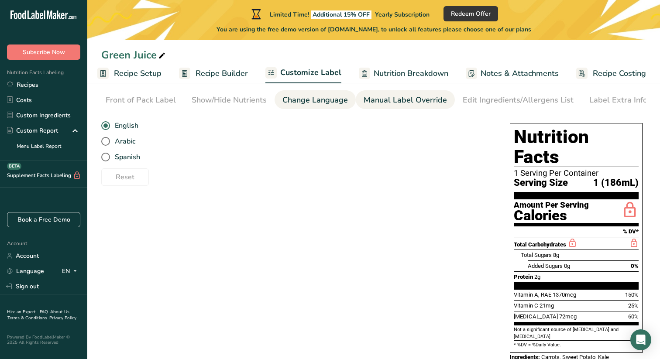
click at [379, 96] on div "Manual Label Override" at bounding box center [405, 100] width 83 height 12
type input "1 (186mL)"
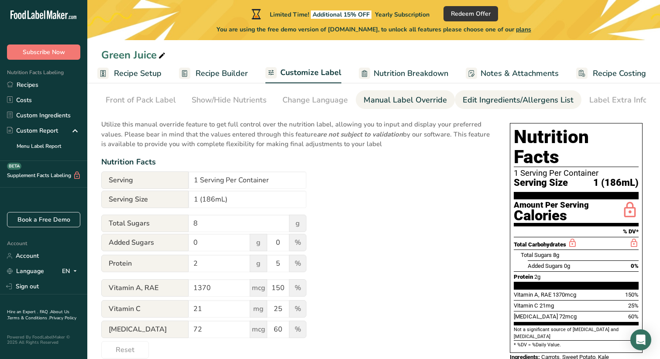
click at [463, 96] on div "Edit Ingredients/Allergens List" at bounding box center [518, 100] width 111 height 12
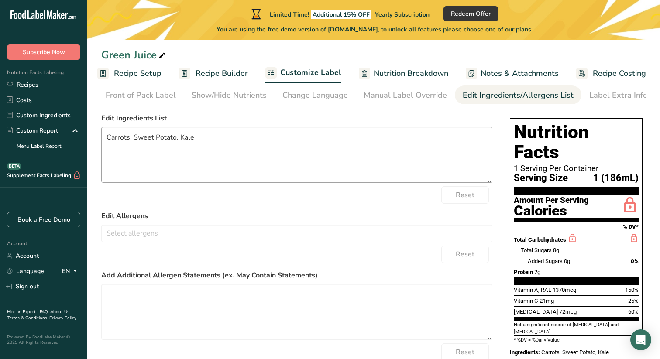
scroll to position [0, 0]
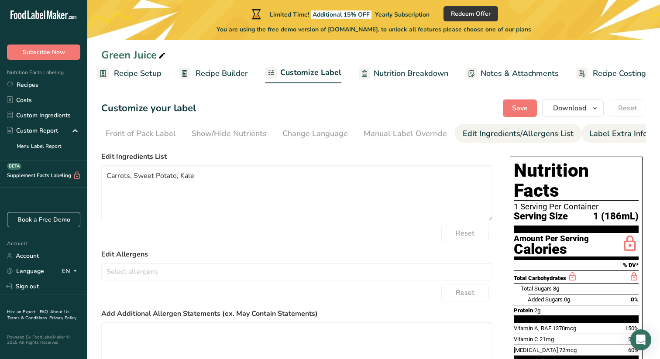
click at [589, 133] on div "Label Extra Info" at bounding box center [618, 134] width 58 height 12
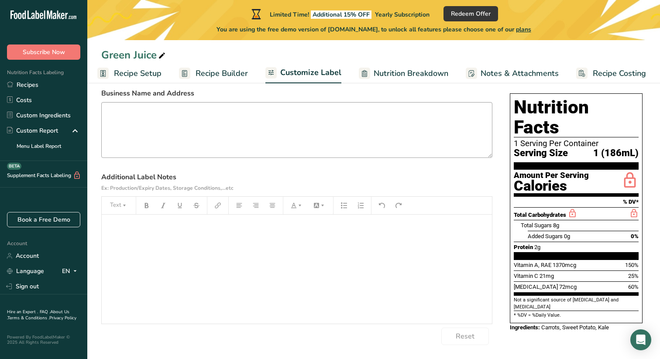
scroll to position [57, 0]
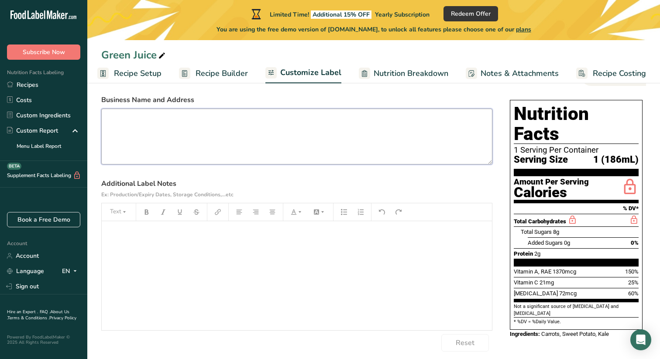
click at [378, 146] on textarea at bounding box center [296, 137] width 391 height 56
type textarea "Vivant Market"
click at [361, 243] on div "﻿" at bounding box center [297, 275] width 390 height 109
click at [302, 122] on textarea "Vivant Market" at bounding box center [296, 137] width 391 height 56
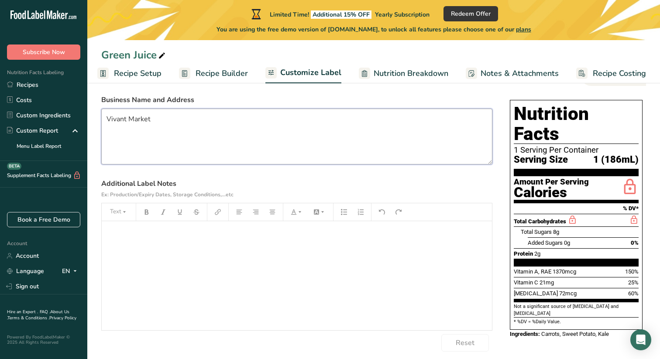
click at [302, 122] on textarea "Vivant Market" at bounding box center [296, 137] width 391 height 56
click at [244, 242] on div "﻿" at bounding box center [297, 275] width 390 height 109
click at [264, 146] on textarea at bounding box center [296, 137] width 391 height 56
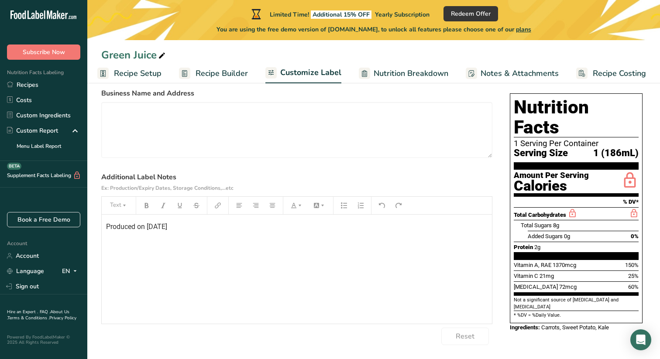
click at [266, 268] on div "Produced on 8/12/25" at bounding box center [297, 269] width 390 height 109
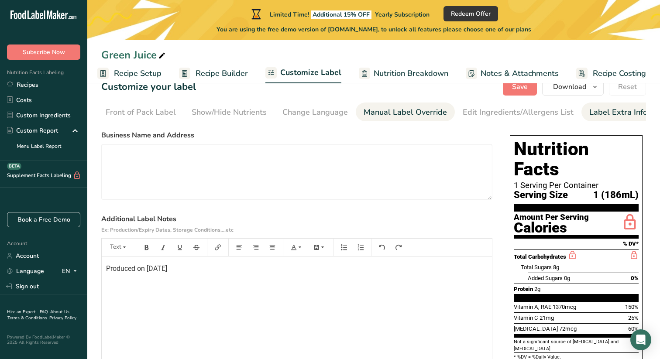
scroll to position [2, 0]
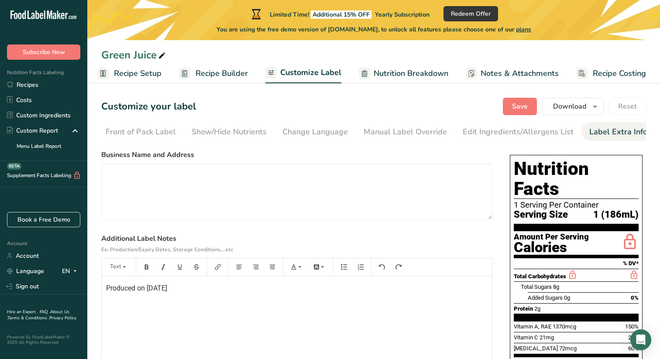
click at [370, 74] on link "Nutrition Breakdown" at bounding box center [403, 74] width 89 height 20
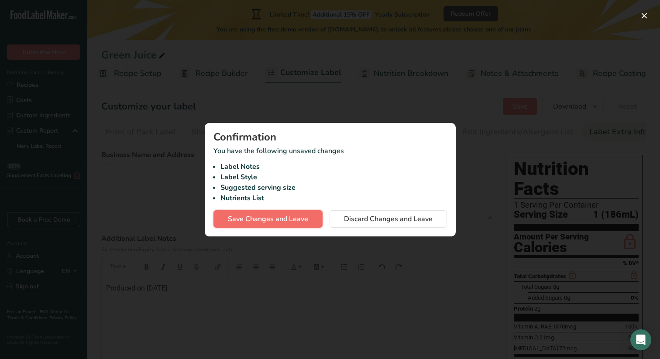
click at [292, 216] on span "Save Changes and Leave" at bounding box center [268, 219] width 80 height 10
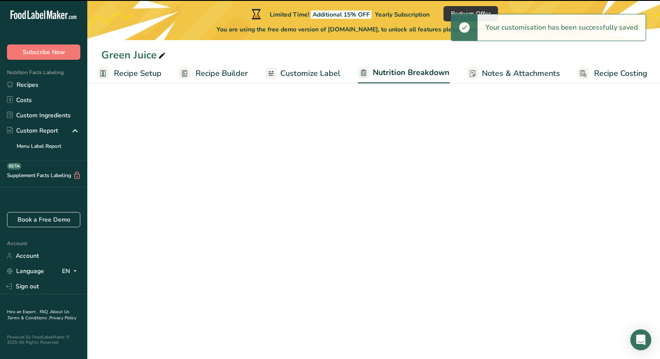
select select "Calories"
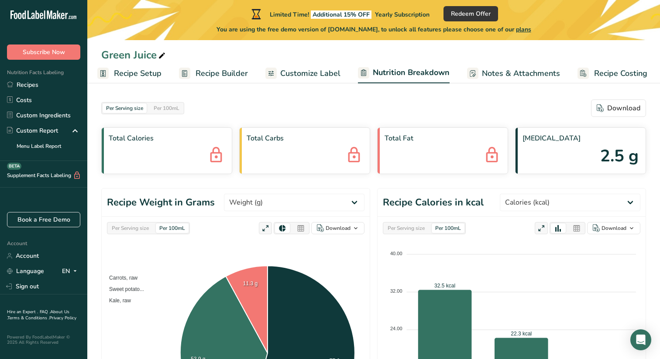
click at [482, 72] on span "Notes & Attachments" at bounding box center [521, 74] width 78 height 12
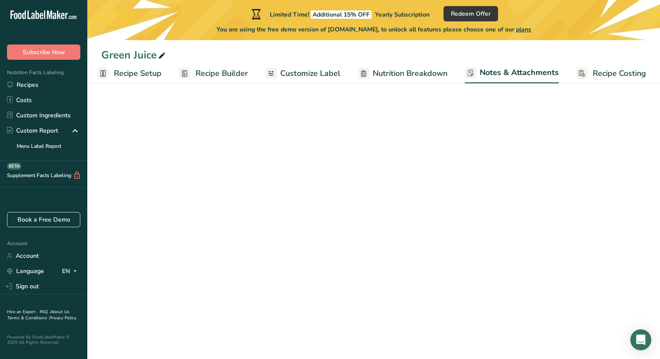
scroll to position [0, 4]
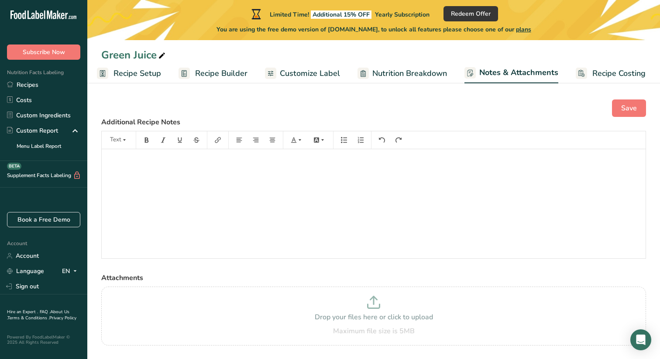
click at [582, 72] on rect at bounding box center [581, 73] width 11 height 11
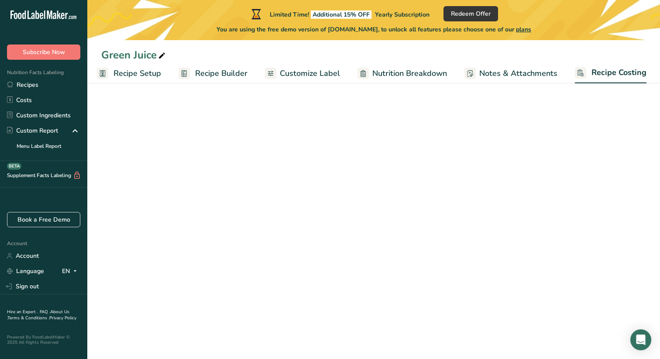
scroll to position [0, 4]
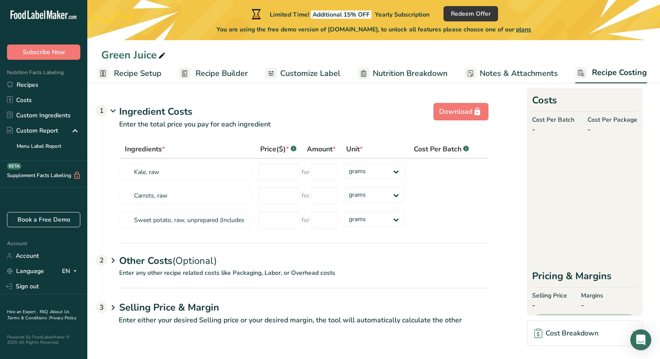
click at [332, 72] on span "Customize Label" at bounding box center [310, 74] width 60 height 12
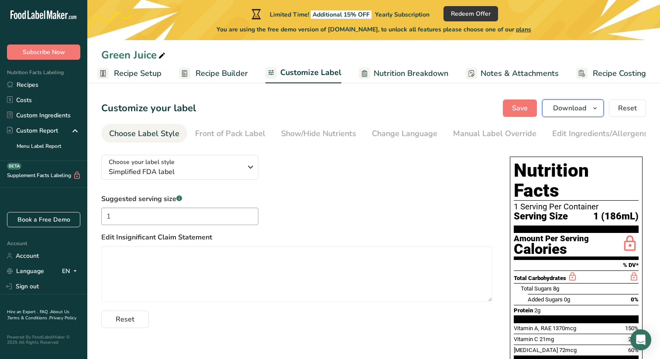
click at [577, 116] on button "Download" at bounding box center [573, 108] width 62 height 17
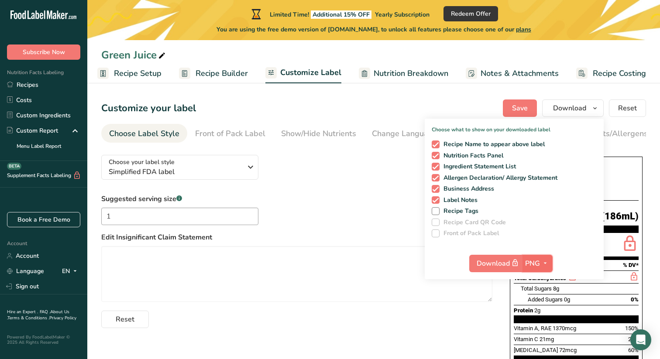
click at [533, 264] on span "PNG" at bounding box center [532, 263] width 15 height 10
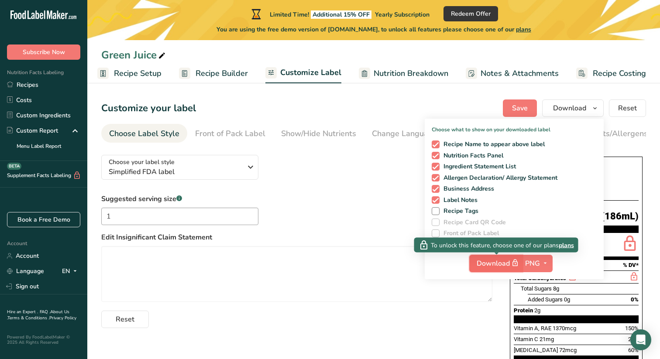
click at [496, 265] on span "Download" at bounding box center [499, 263] width 44 height 11
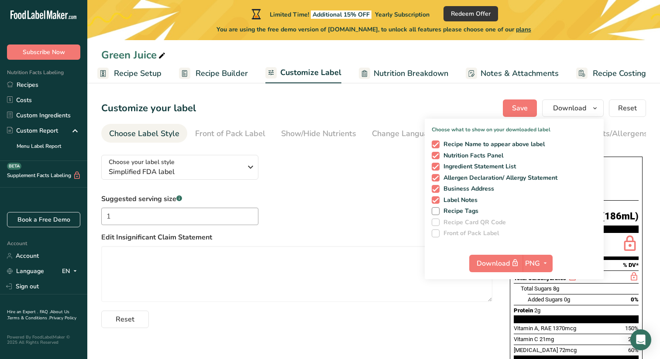
click at [347, 171] on div "Choose your label style Simplified FDA label USA (FDA) Standard FDA label Tabul…" at bounding box center [296, 238] width 391 height 180
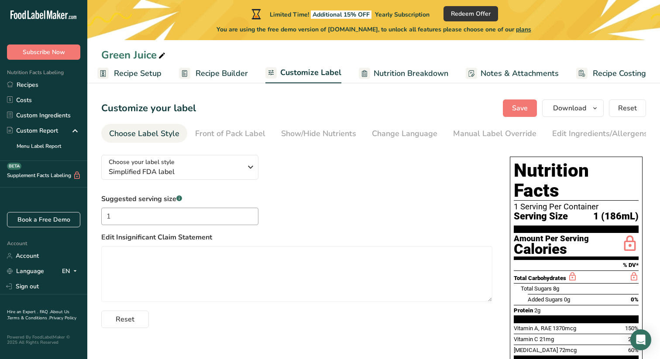
scroll to position [49, 0]
